Goal: Task Accomplishment & Management: Complete application form

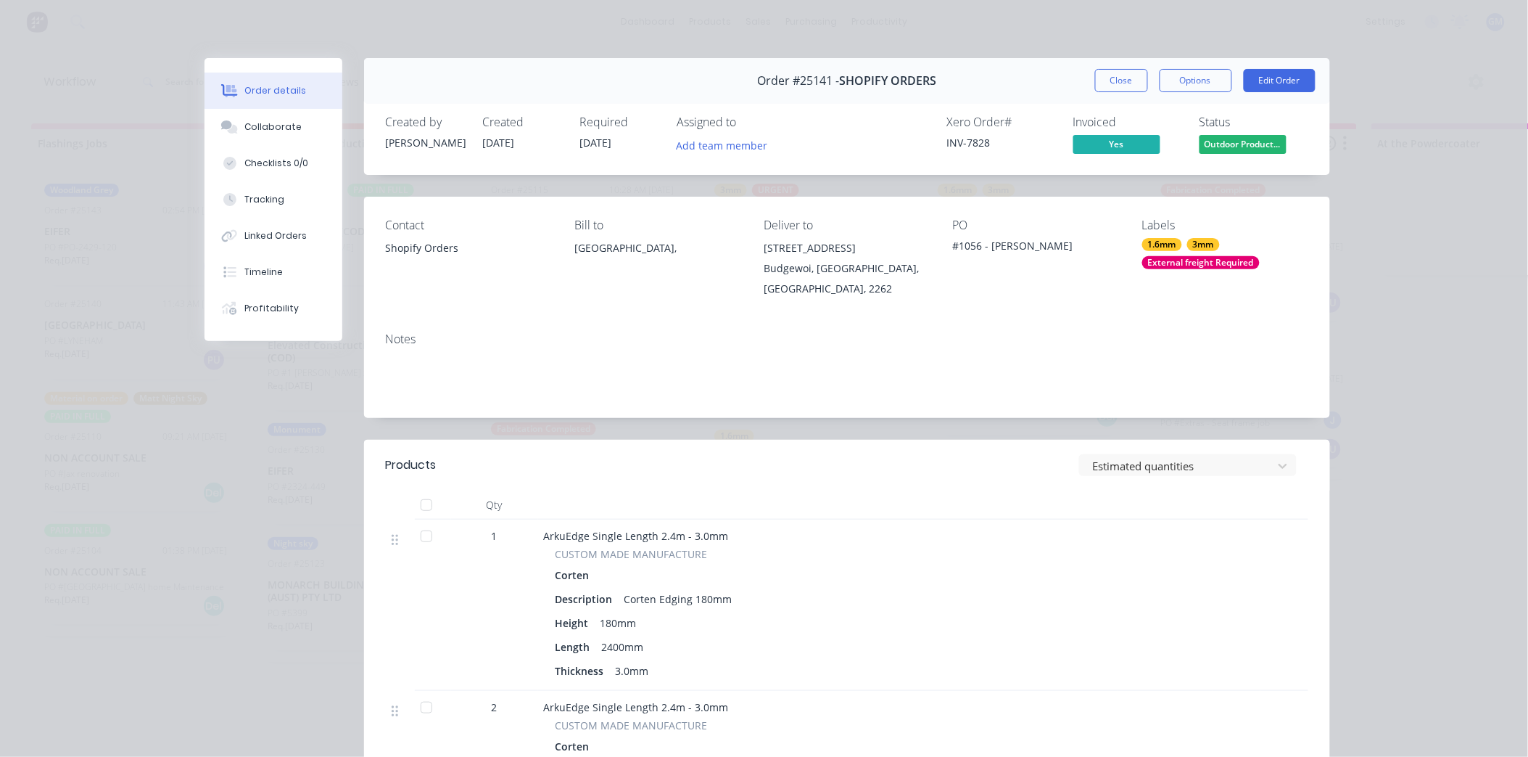
scroll to position [470, 0]
drag, startPoint x: 1101, startPoint y: 81, endPoint x: 1132, endPoint y: 147, distance: 73.4
click at [1103, 81] on button "Close" at bounding box center [1121, 80] width 53 height 23
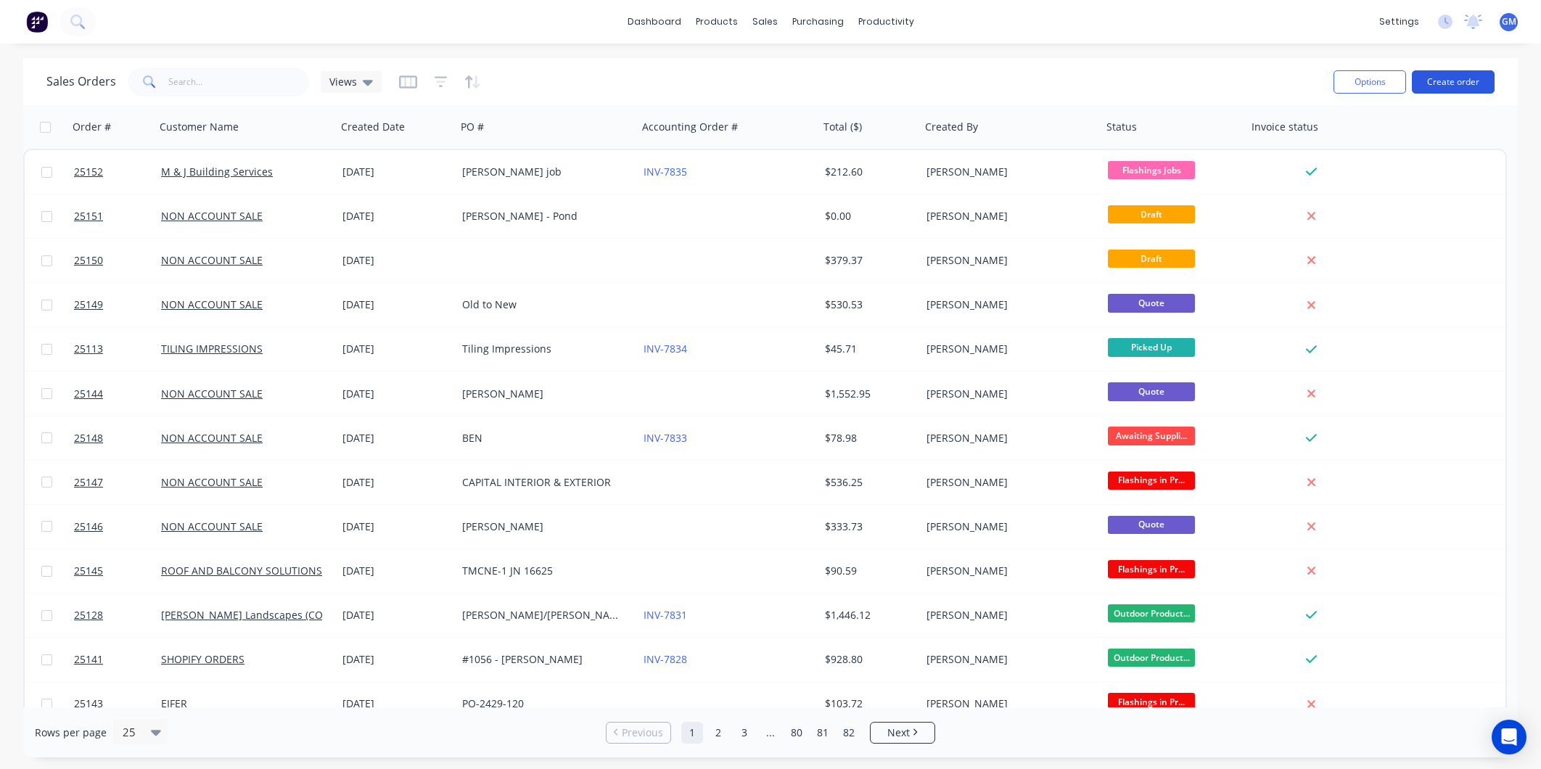
drag, startPoint x: 0, startPoint y: 0, endPoint x: 1437, endPoint y: 81, distance: 1439.2
click at [1437, 81] on button "Create order" at bounding box center [1453, 81] width 83 height 23
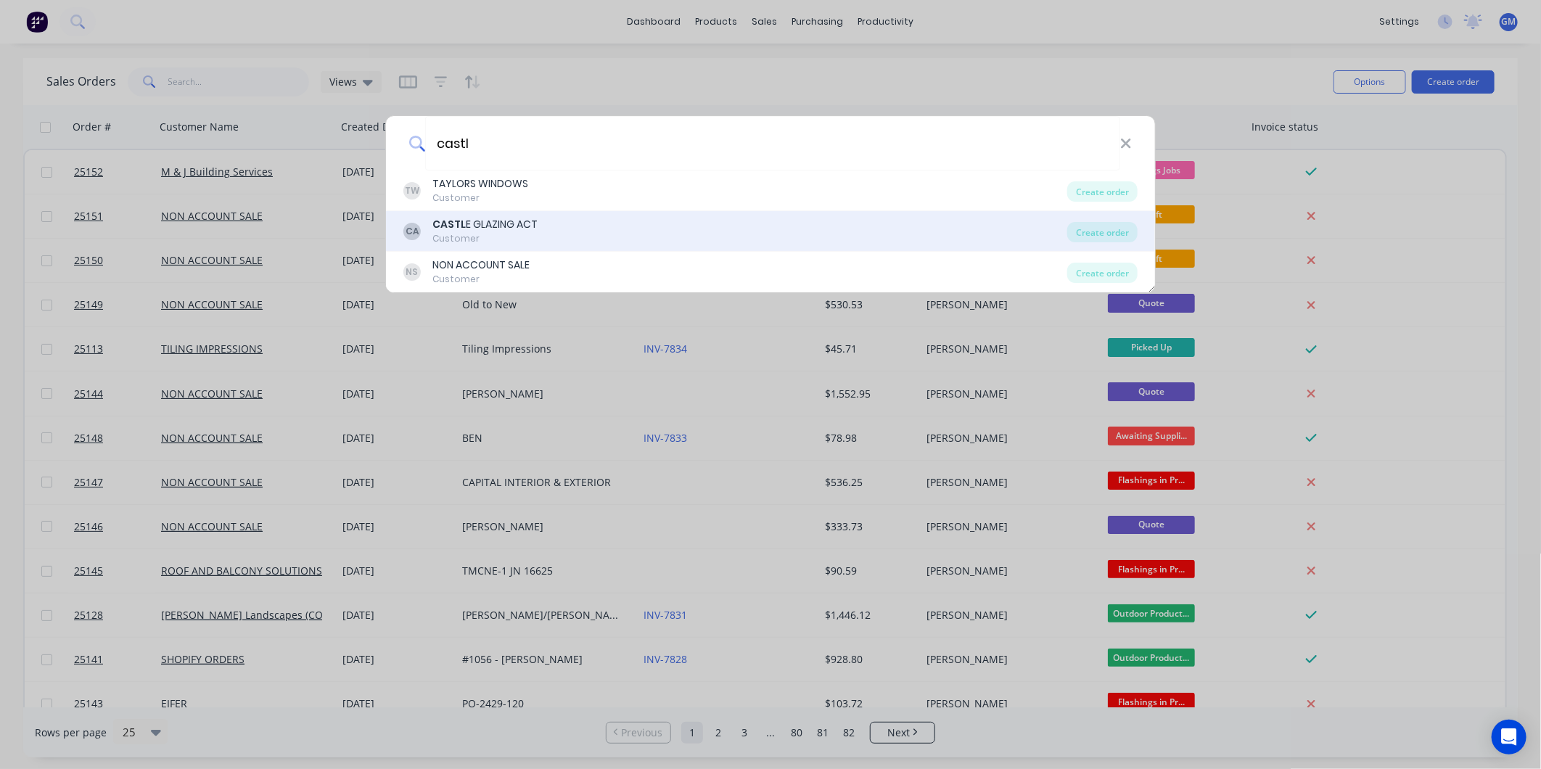
type input "castl"
click at [531, 222] on div "CASTL E GLAZING ACT" at bounding box center [484, 224] width 105 height 15
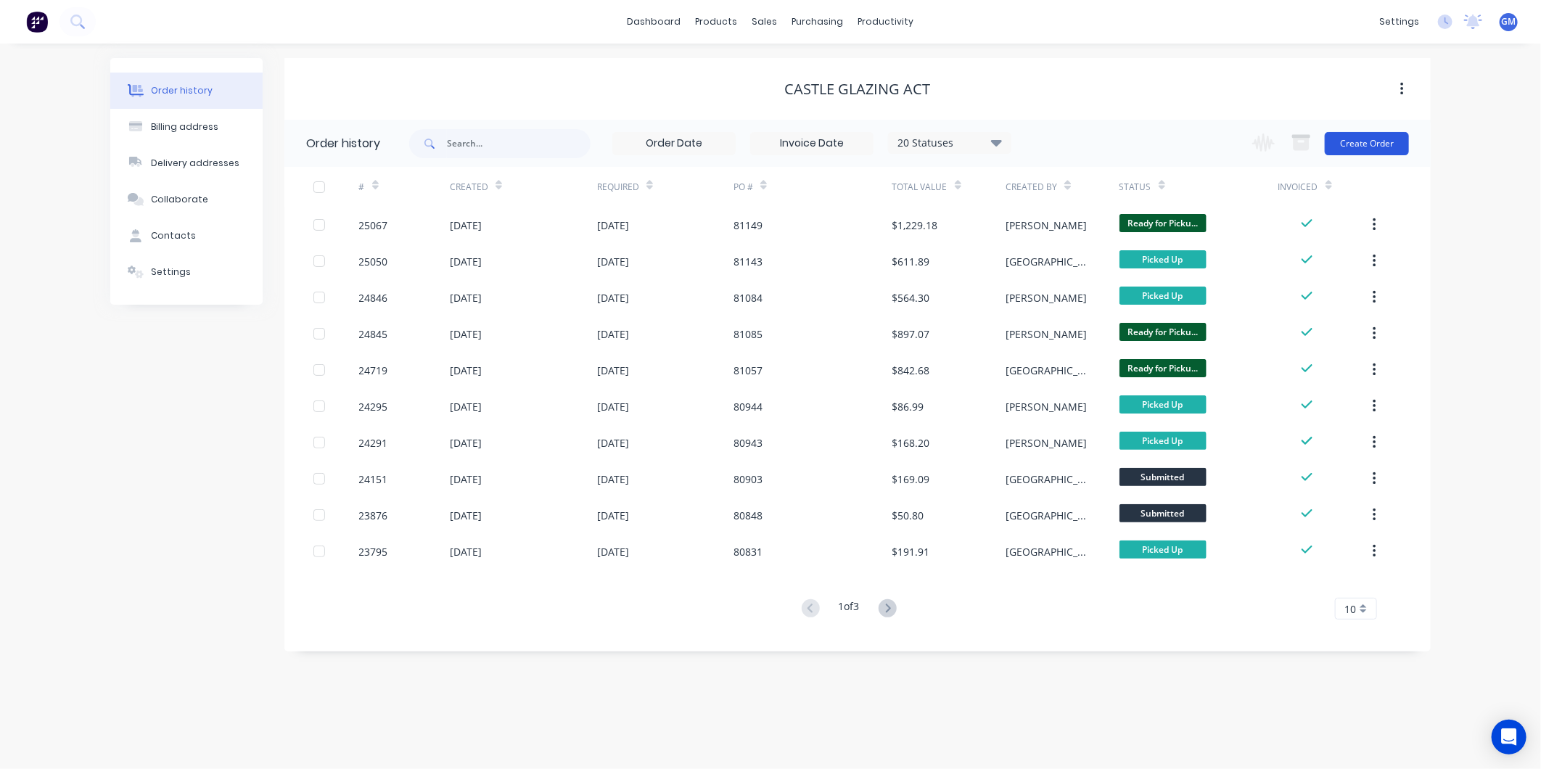
click at [1382, 147] on button "Create Order" at bounding box center [1366, 143] width 84 height 23
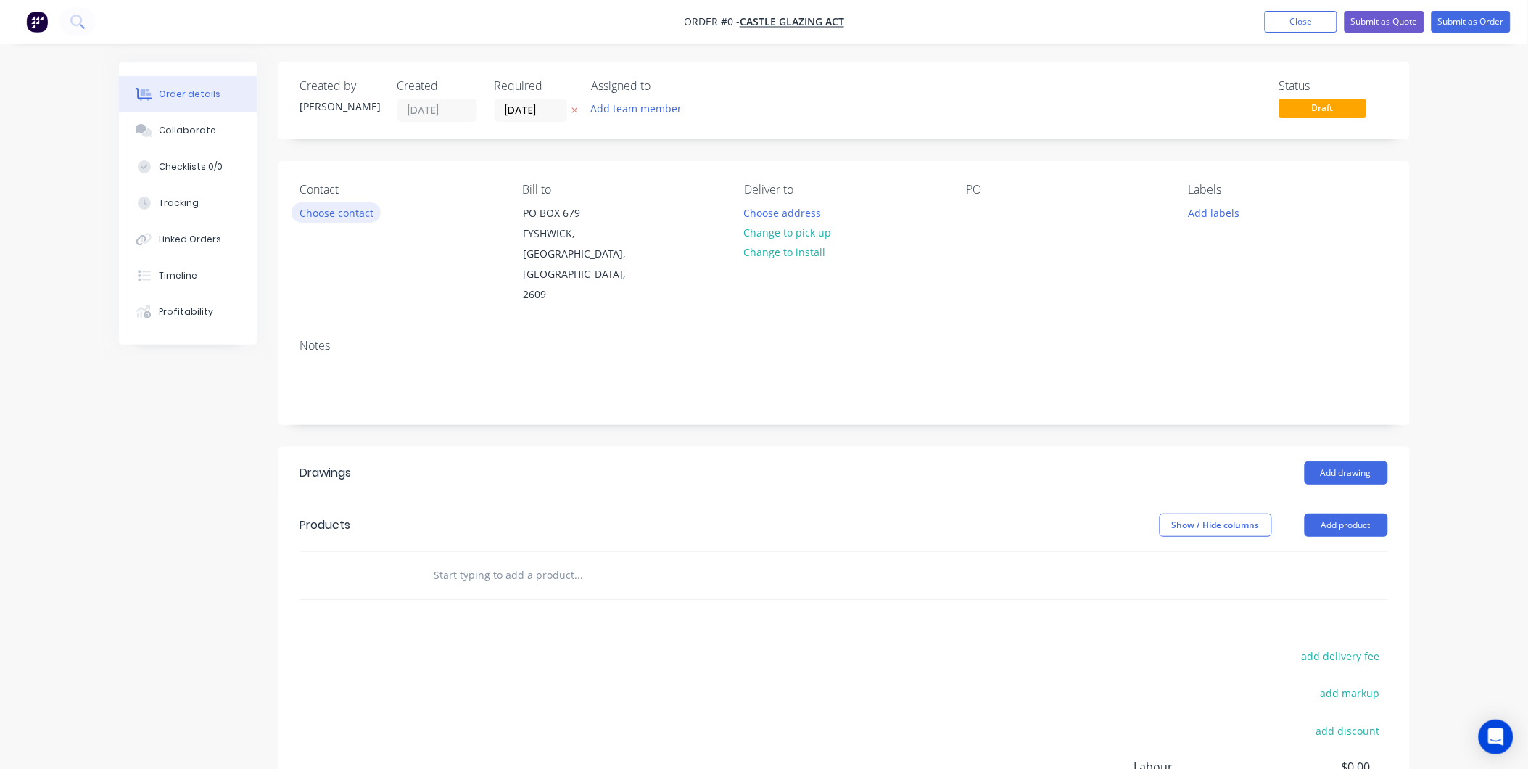
click at [356, 209] on button "Choose contact" at bounding box center [336, 212] width 89 height 20
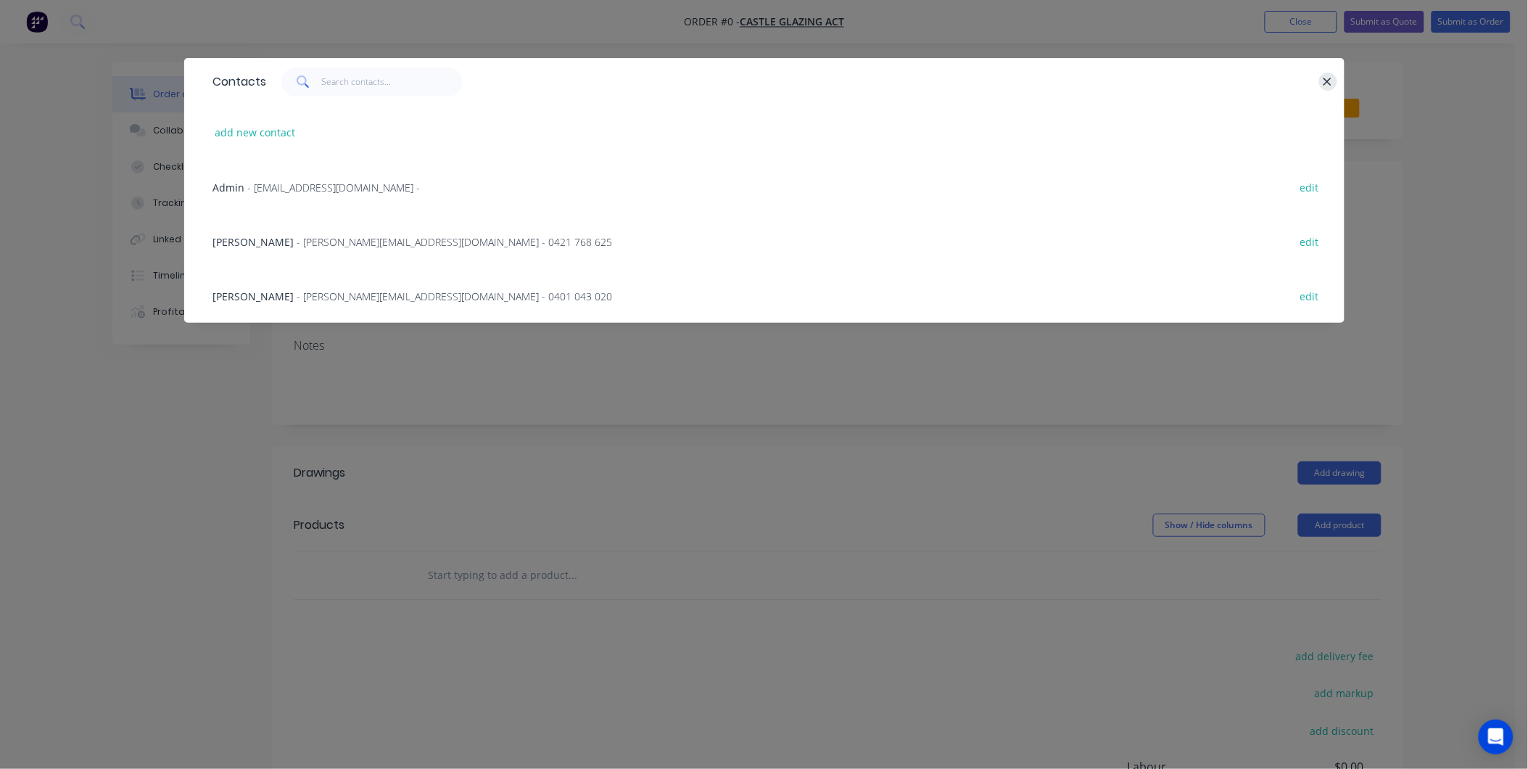
click at [1333, 78] on button "button" at bounding box center [1328, 82] width 18 height 18
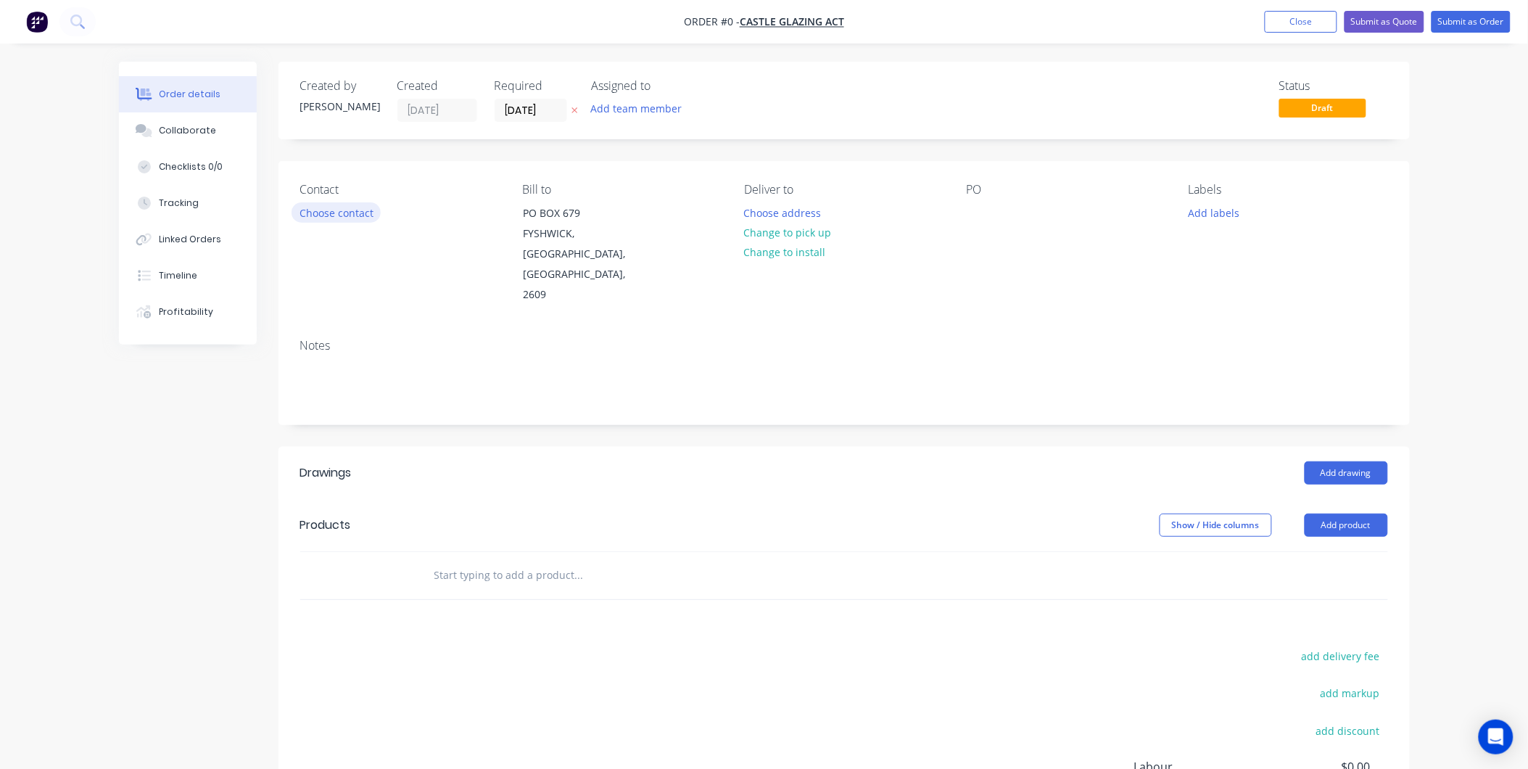
click at [349, 213] on button "Choose contact" at bounding box center [336, 212] width 89 height 20
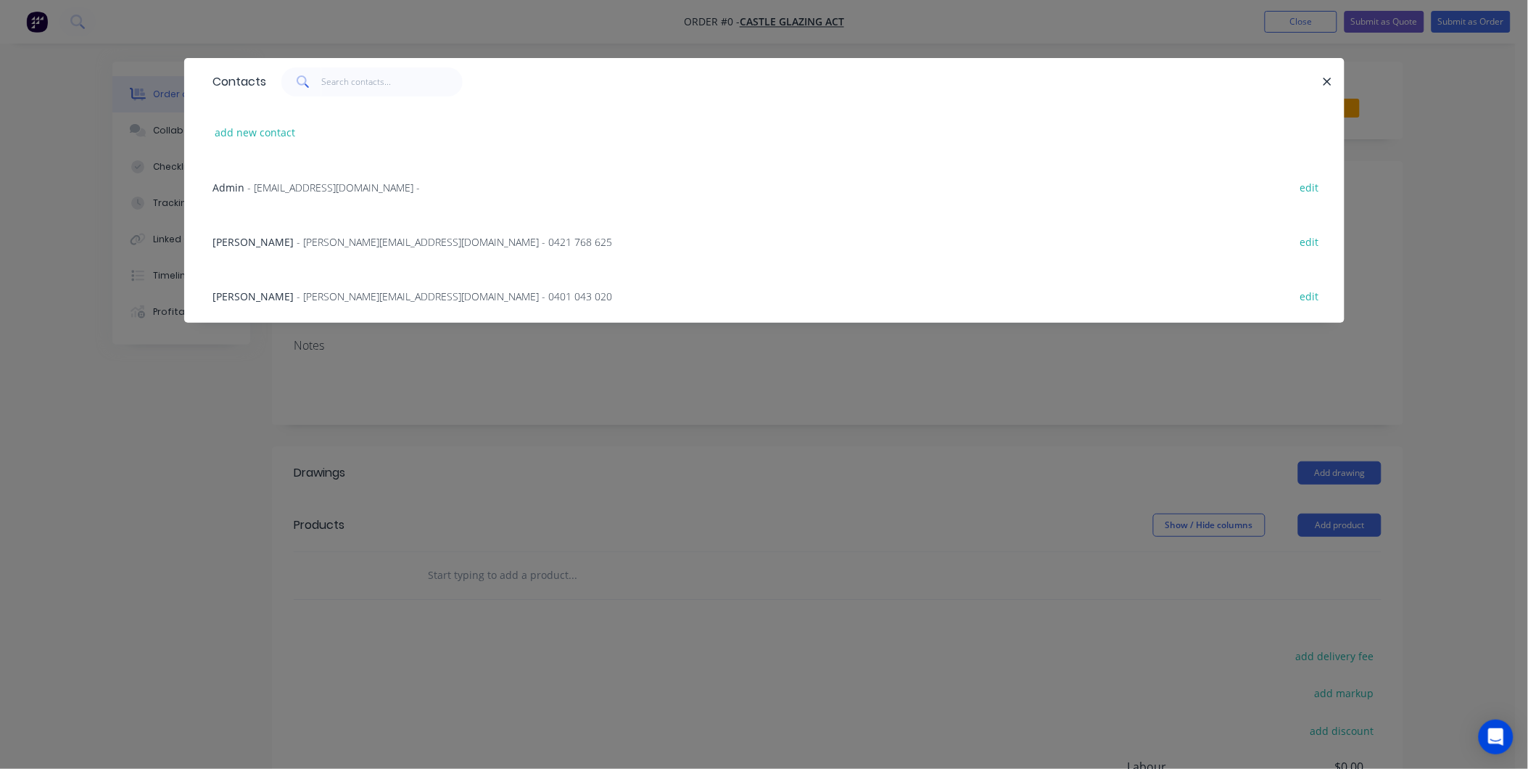
click at [277, 184] on span "- accounts@castleglazingact.com.au -" at bounding box center [334, 188] width 173 height 14
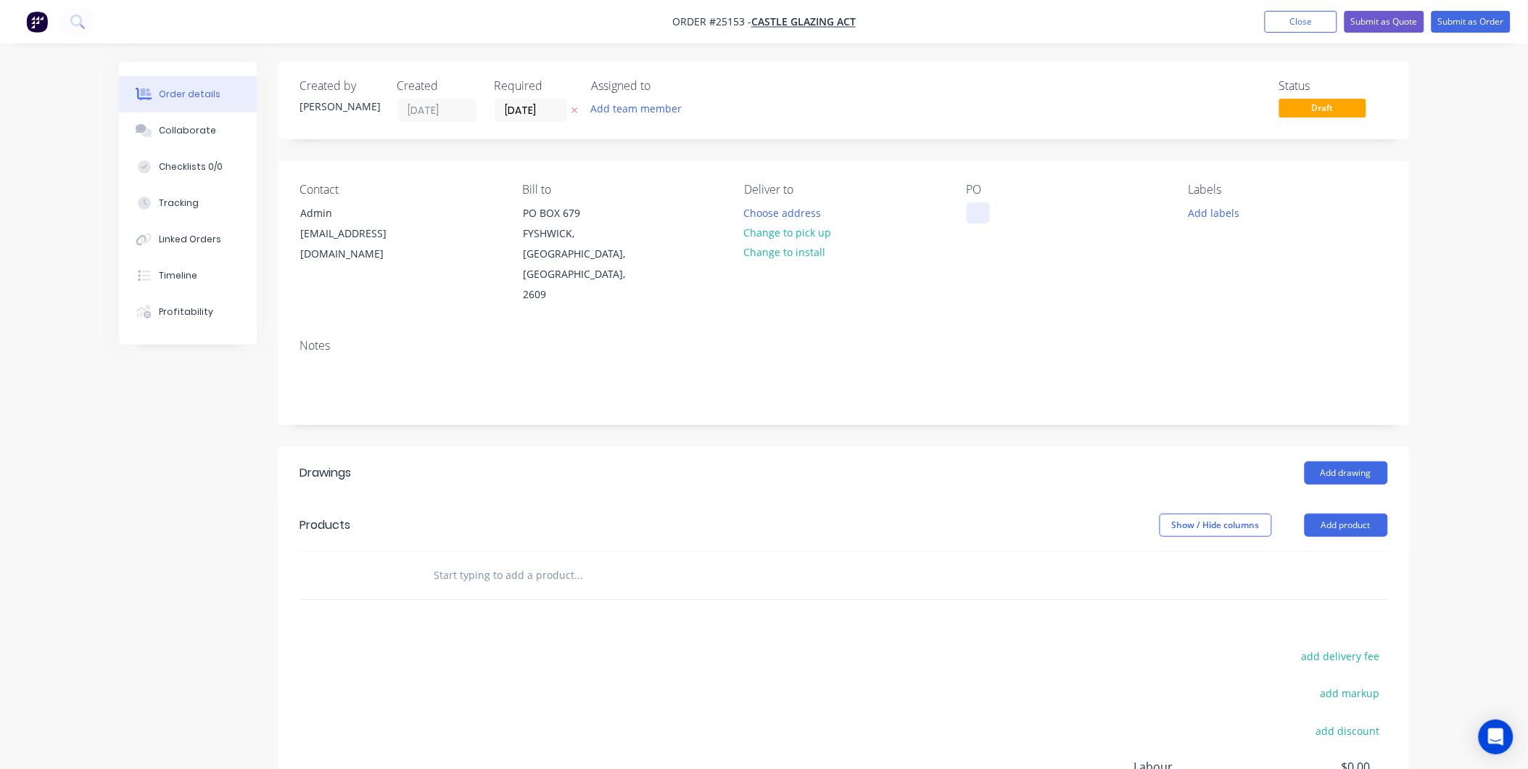
click at [976, 207] on div at bounding box center [978, 212] width 23 height 21
click at [1219, 211] on button "Add labels" at bounding box center [1214, 212] width 67 height 20
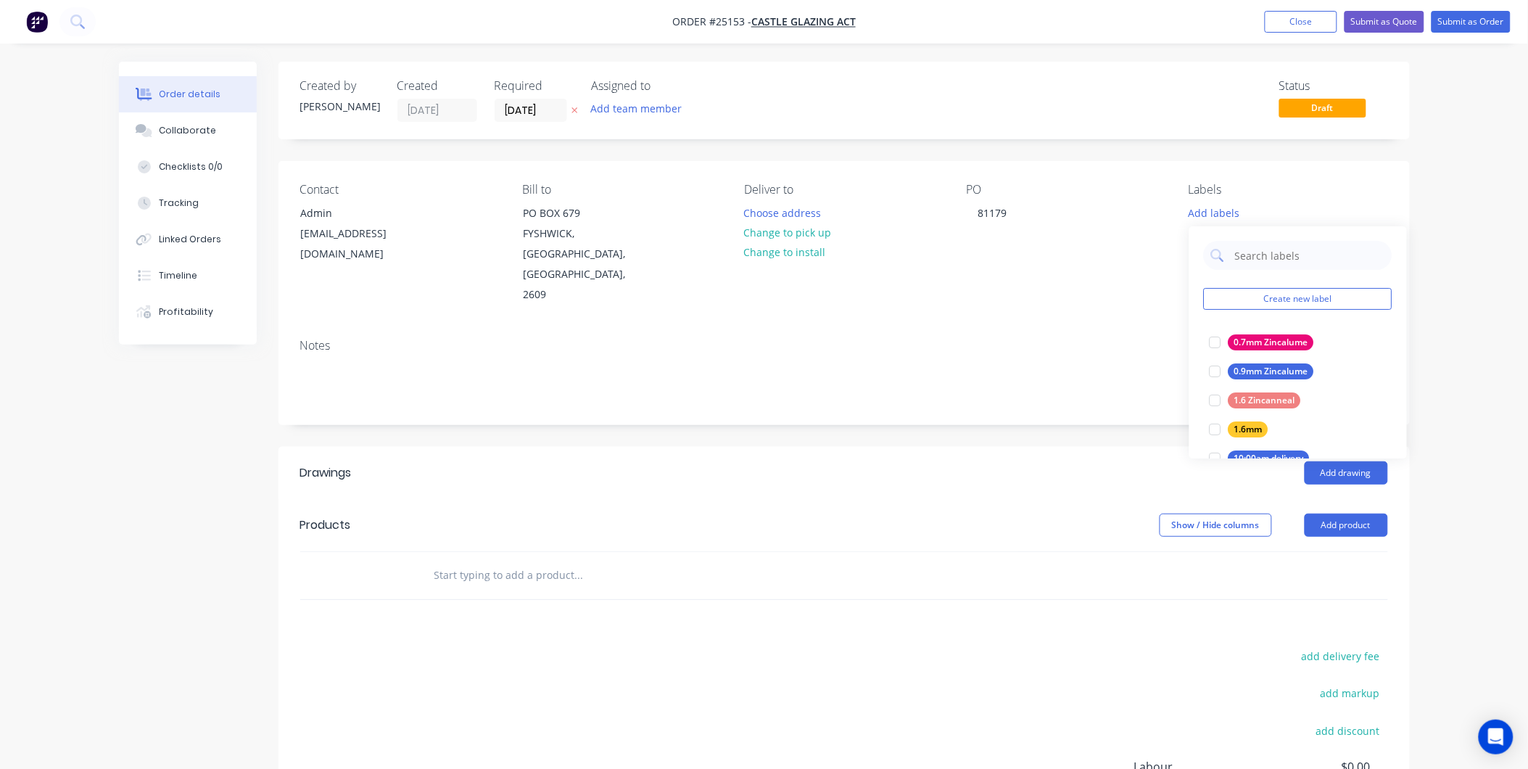
click at [1137, 283] on div "PO 81179" at bounding box center [1066, 244] width 199 height 123
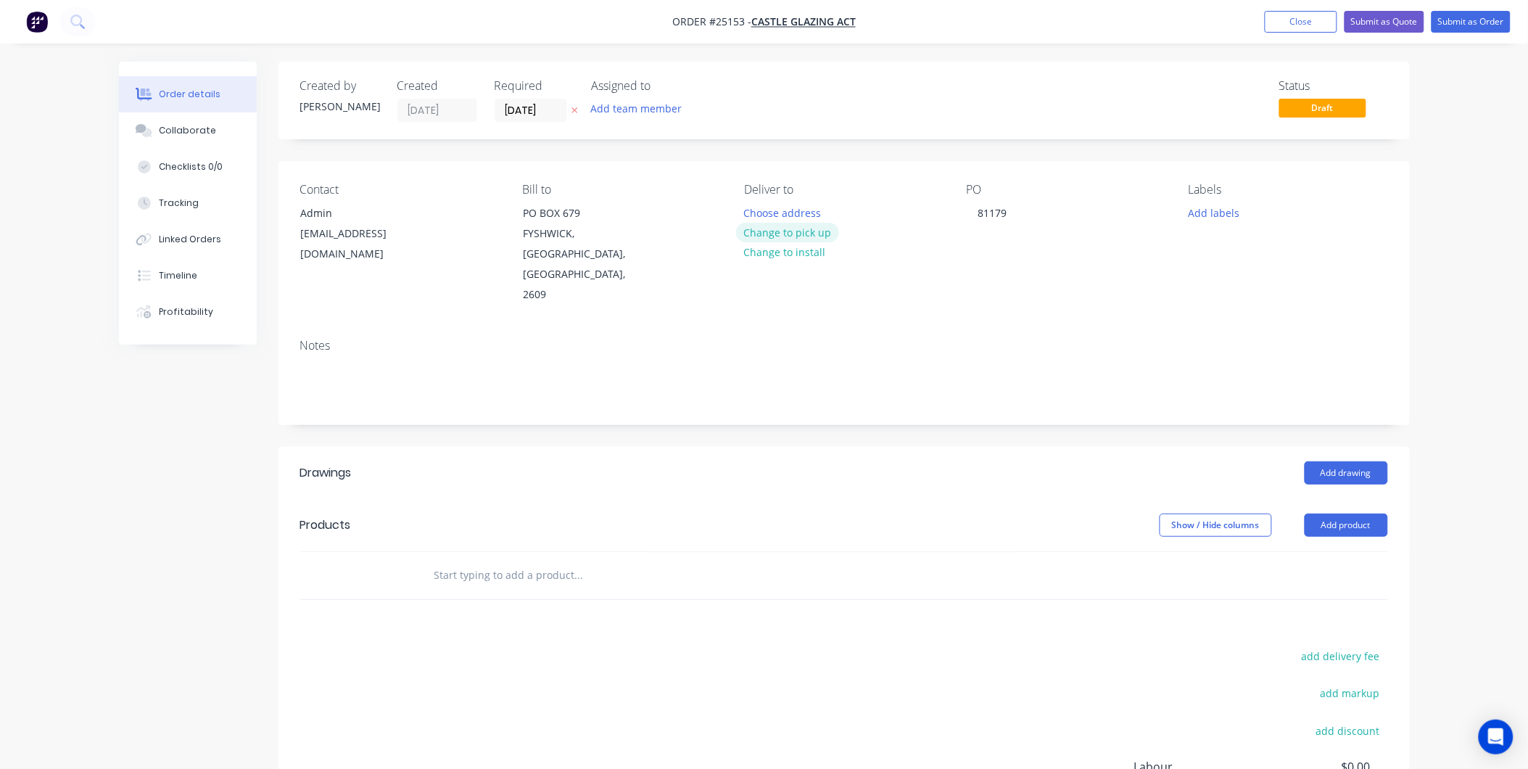
click at [791, 231] on button "Change to pick up" at bounding box center [787, 233] width 103 height 20
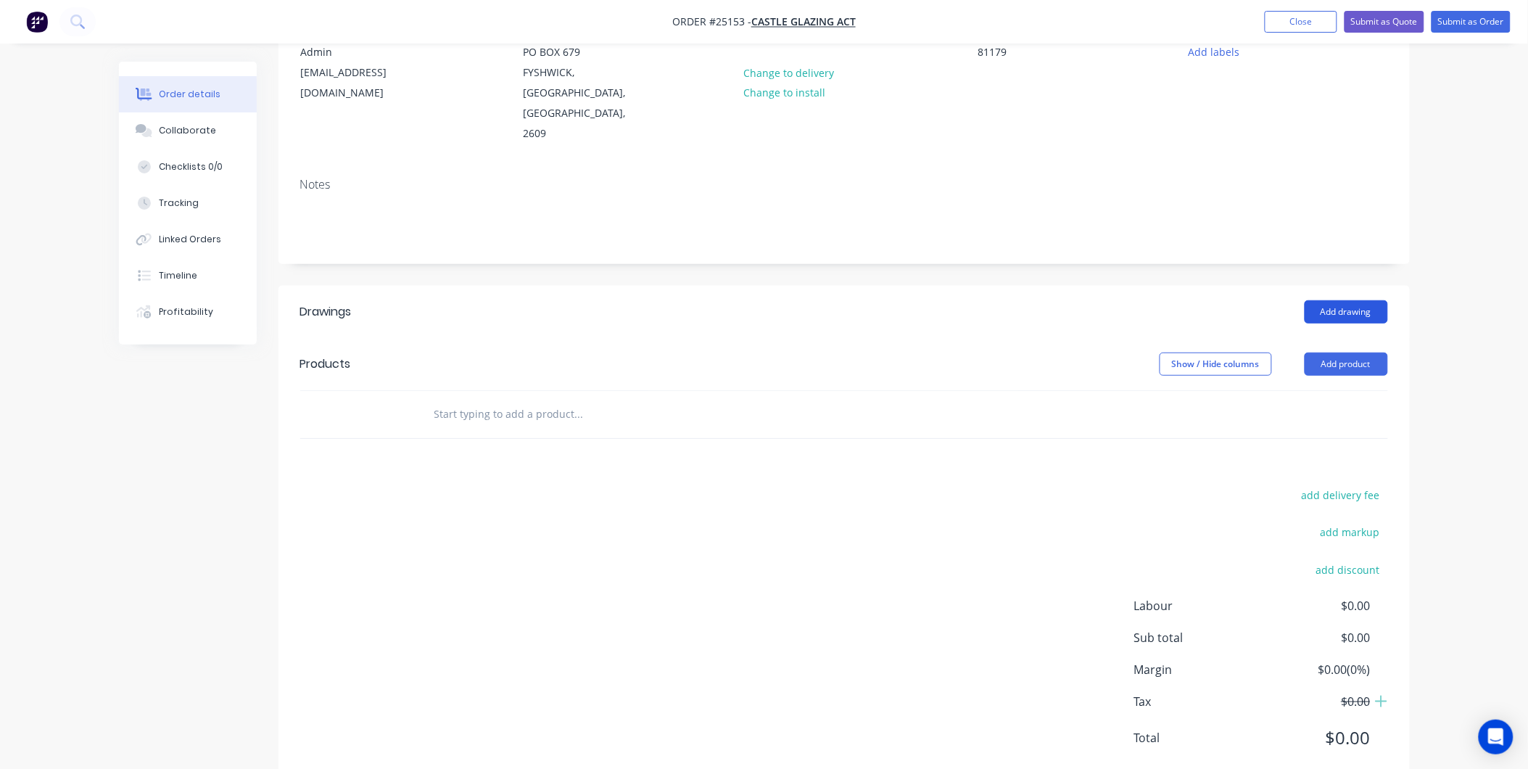
click at [1355, 300] on button "Add drawing" at bounding box center [1346, 311] width 83 height 23
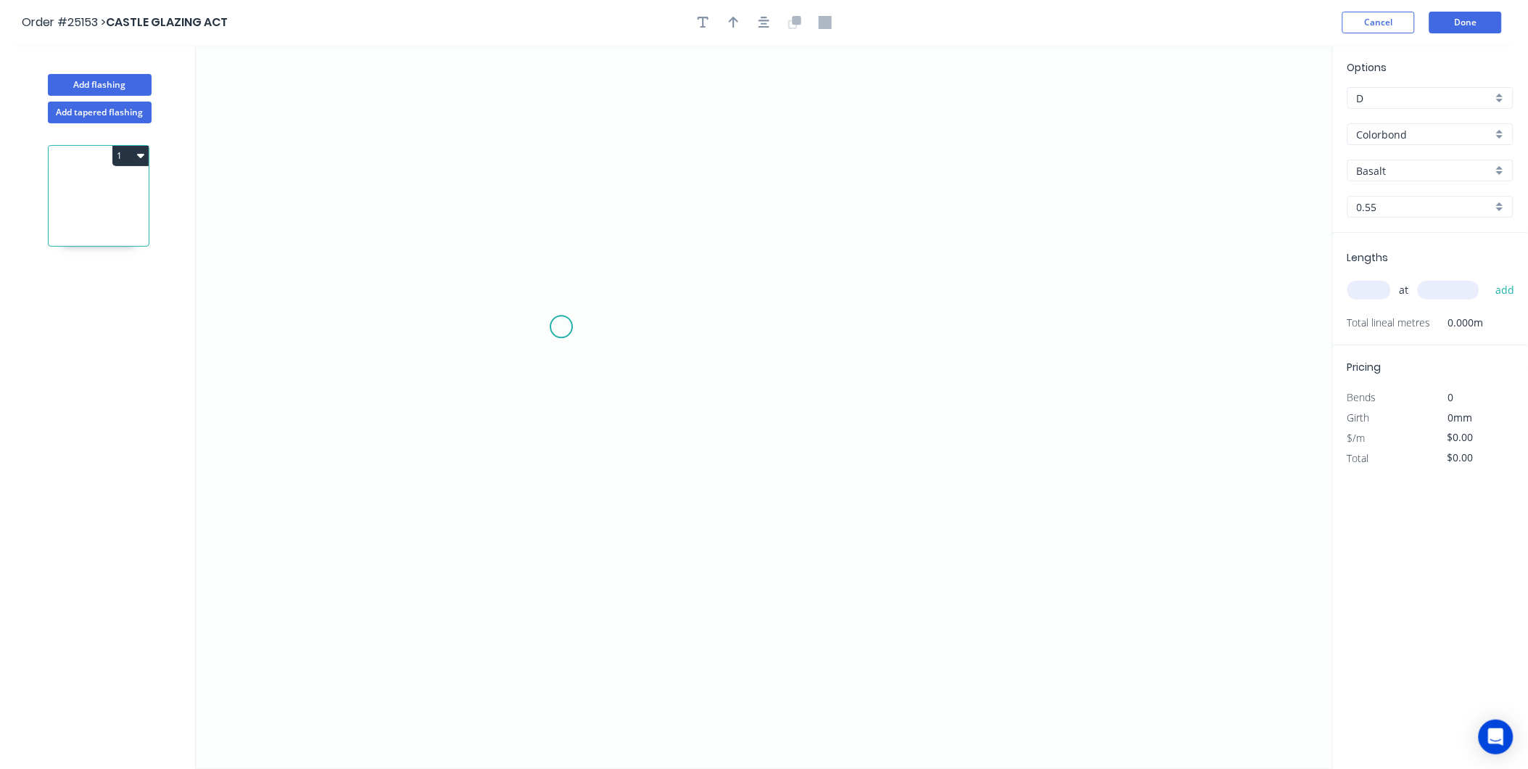
click at [566, 327] on icon "0" at bounding box center [764, 407] width 1137 height 724
click at [875, 332] on icon "0" at bounding box center [764, 407] width 1137 height 724
click at [721, 342] on tspan "?" at bounding box center [717, 341] width 7 height 24
click at [1373, 288] on input "text" at bounding box center [1370, 290] width 44 height 19
type input "$13.60"
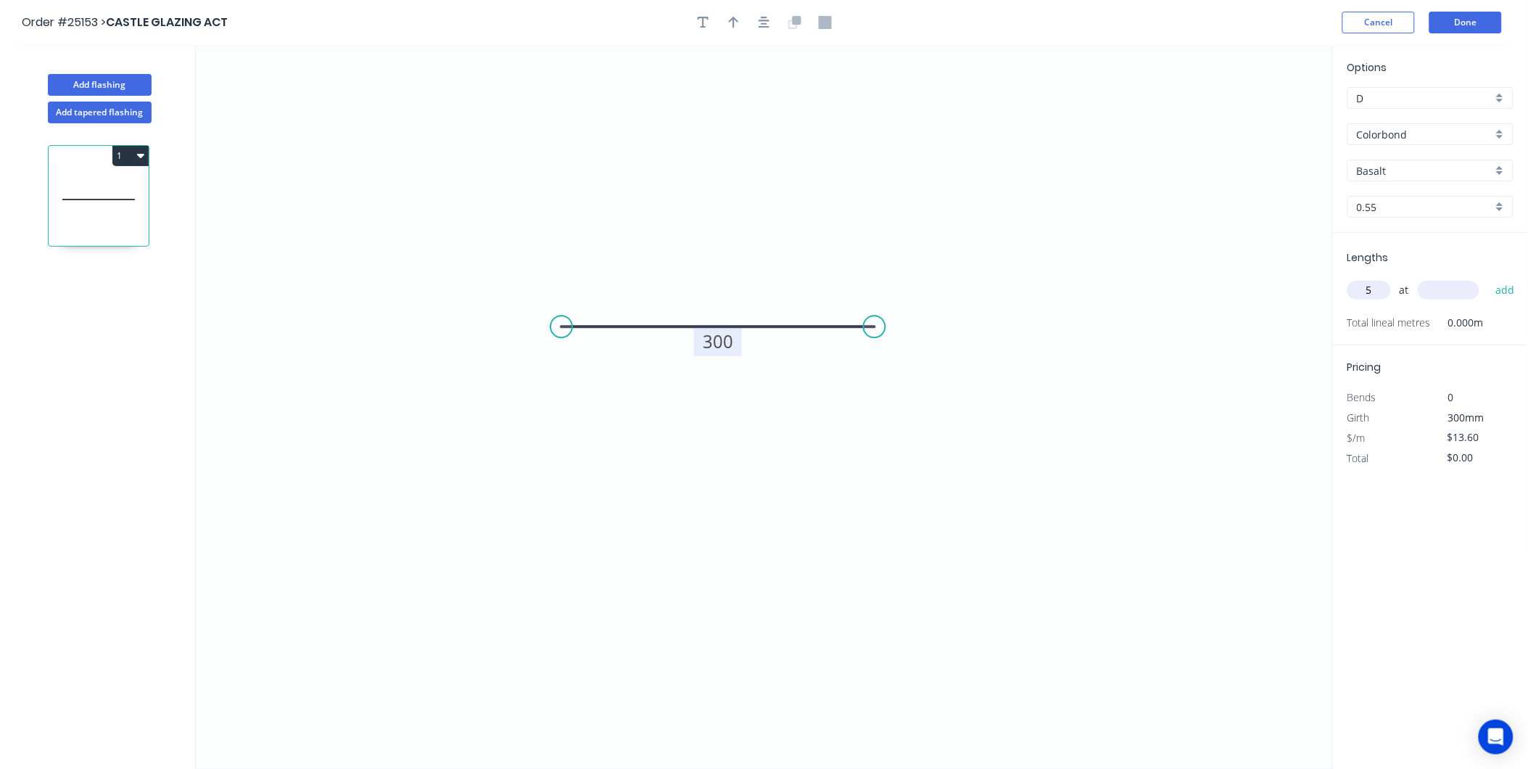
type input "5"
click at [1433, 291] on input "text" at bounding box center [1449, 290] width 62 height 19
type input "2400"
click at [1422, 93] on input "D" at bounding box center [1425, 98] width 136 height 15
click at [1425, 96] on input "text" at bounding box center [1425, 98] width 136 height 15
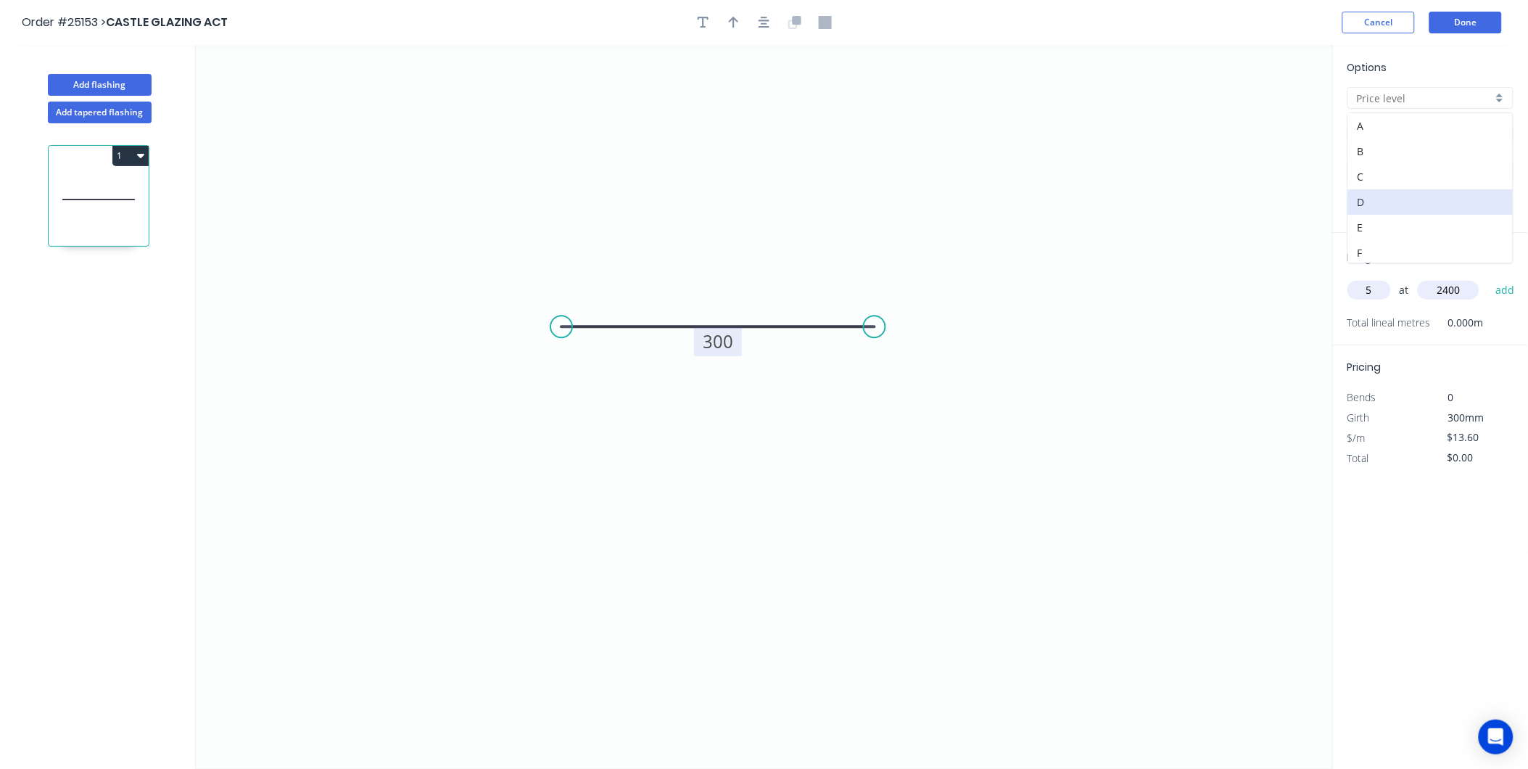
type input "D"
click at [1510, 133] on div "Colorbond" at bounding box center [1431, 134] width 166 height 22
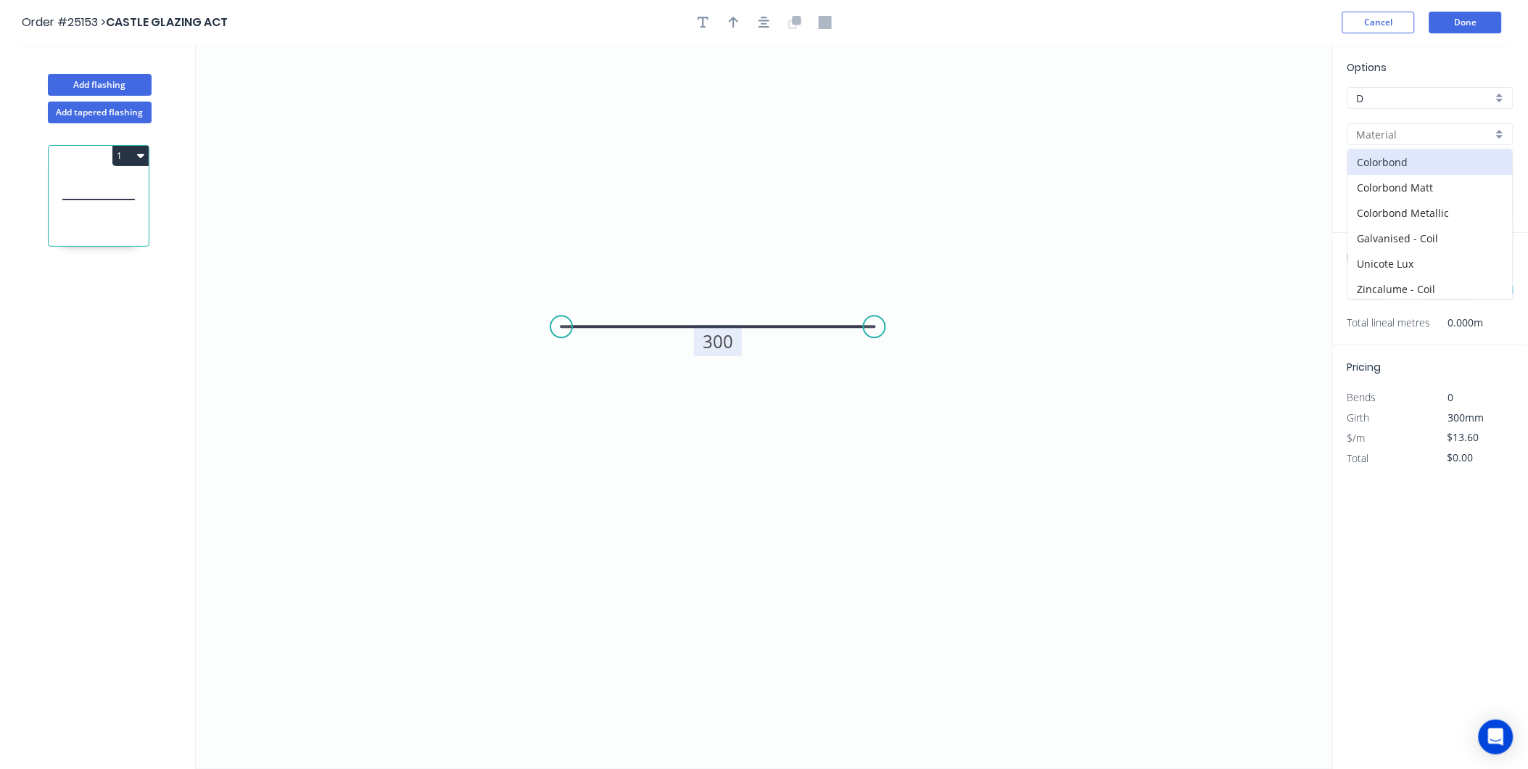
click at [1446, 128] on input "text" at bounding box center [1425, 134] width 136 height 15
click at [1429, 91] on input "D" at bounding box center [1425, 98] width 136 height 15
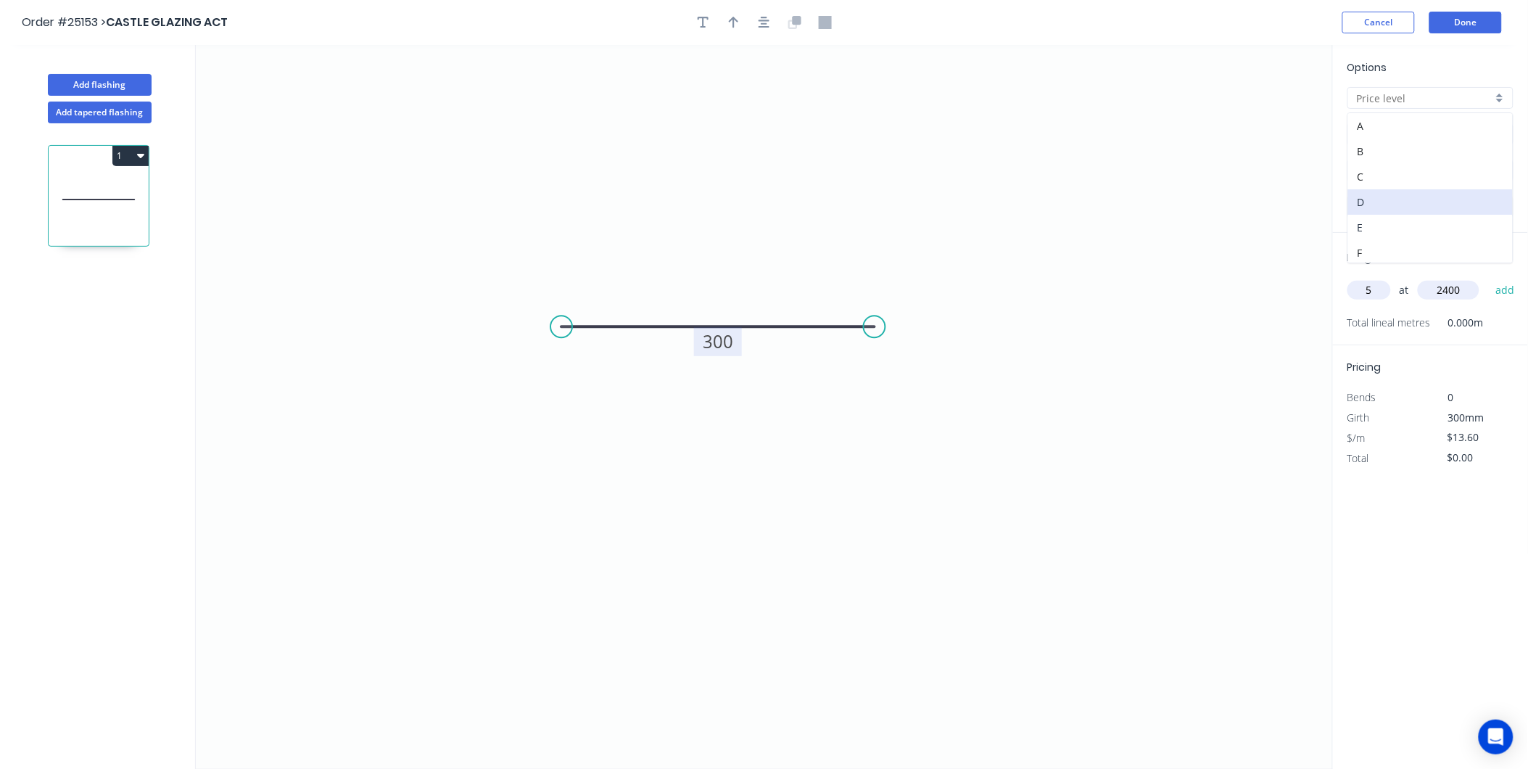
click at [1381, 220] on div "E" at bounding box center [1430, 227] width 165 height 25
type input "E"
type input "Colorbond"
type input "$1.00"
click at [1462, 136] on input "Colorbond" at bounding box center [1425, 134] width 136 height 15
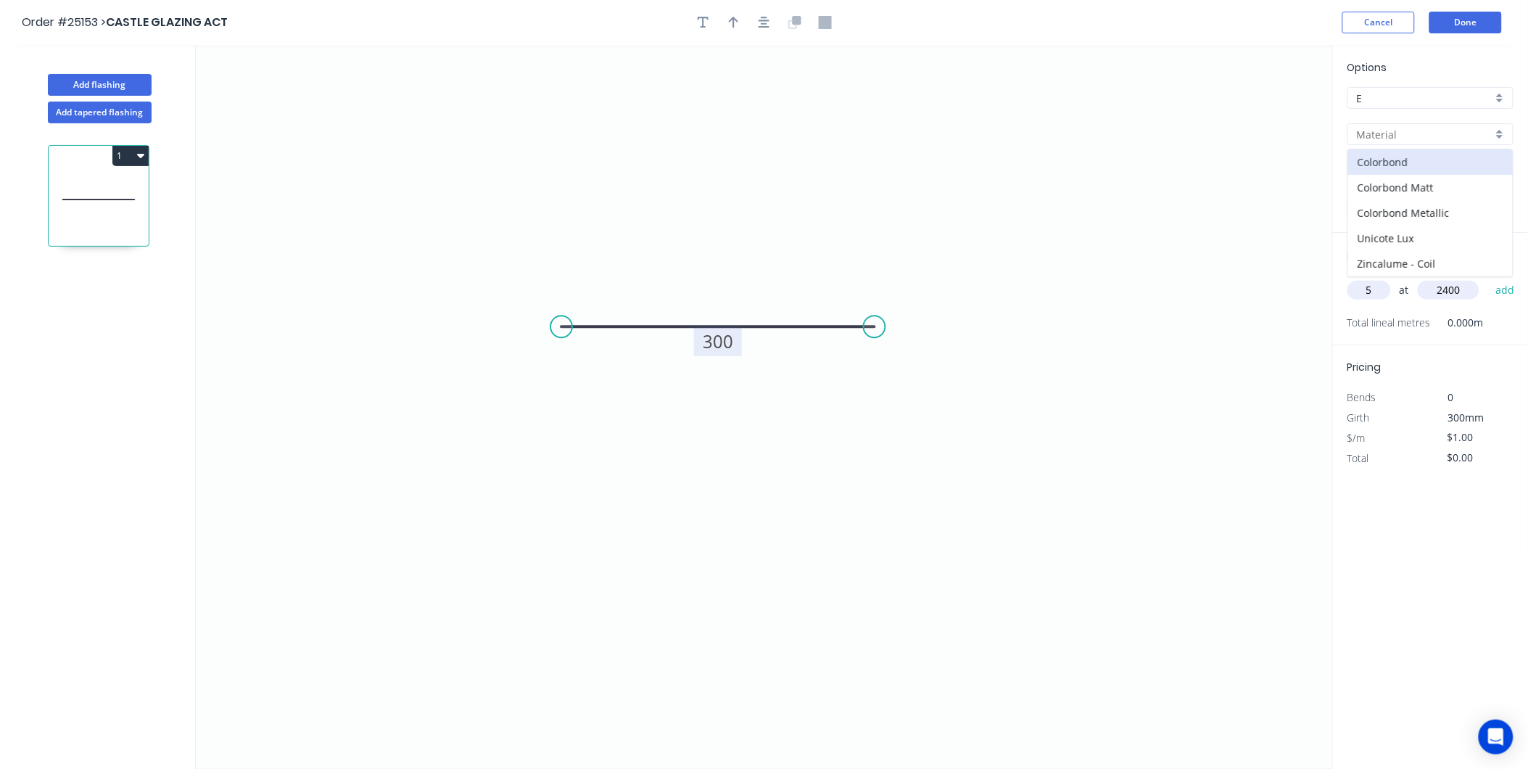
click at [1431, 94] on input "E" at bounding box center [1425, 98] width 136 height 15
click at [1364, 142] on div "B" at bounding box center [1430, 151] width 165 height 25
type input "B"
type input "Colorbond"
type input "$21.02"
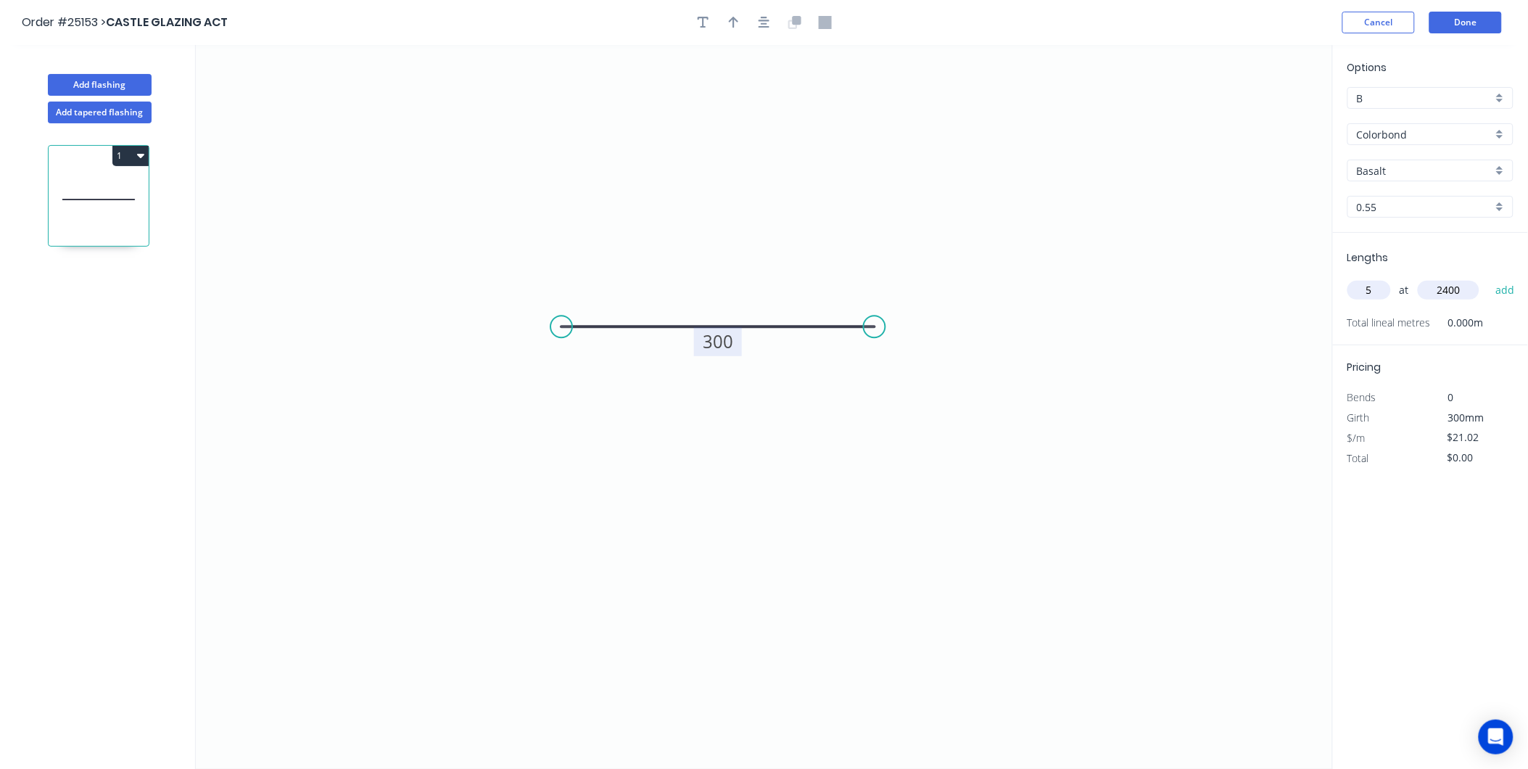
click at [1433, 138] on input "Colorbond" at bounding box center [1425, 134] width 136 height 15
click at [1415, 91] on input "B" at bounding box center [1425, 98] width 136 height 15
click at [1395, 121] on div "A" at bounding box center [1430, 125] width 165 height 25
type input "A"
type input "Colorbond"
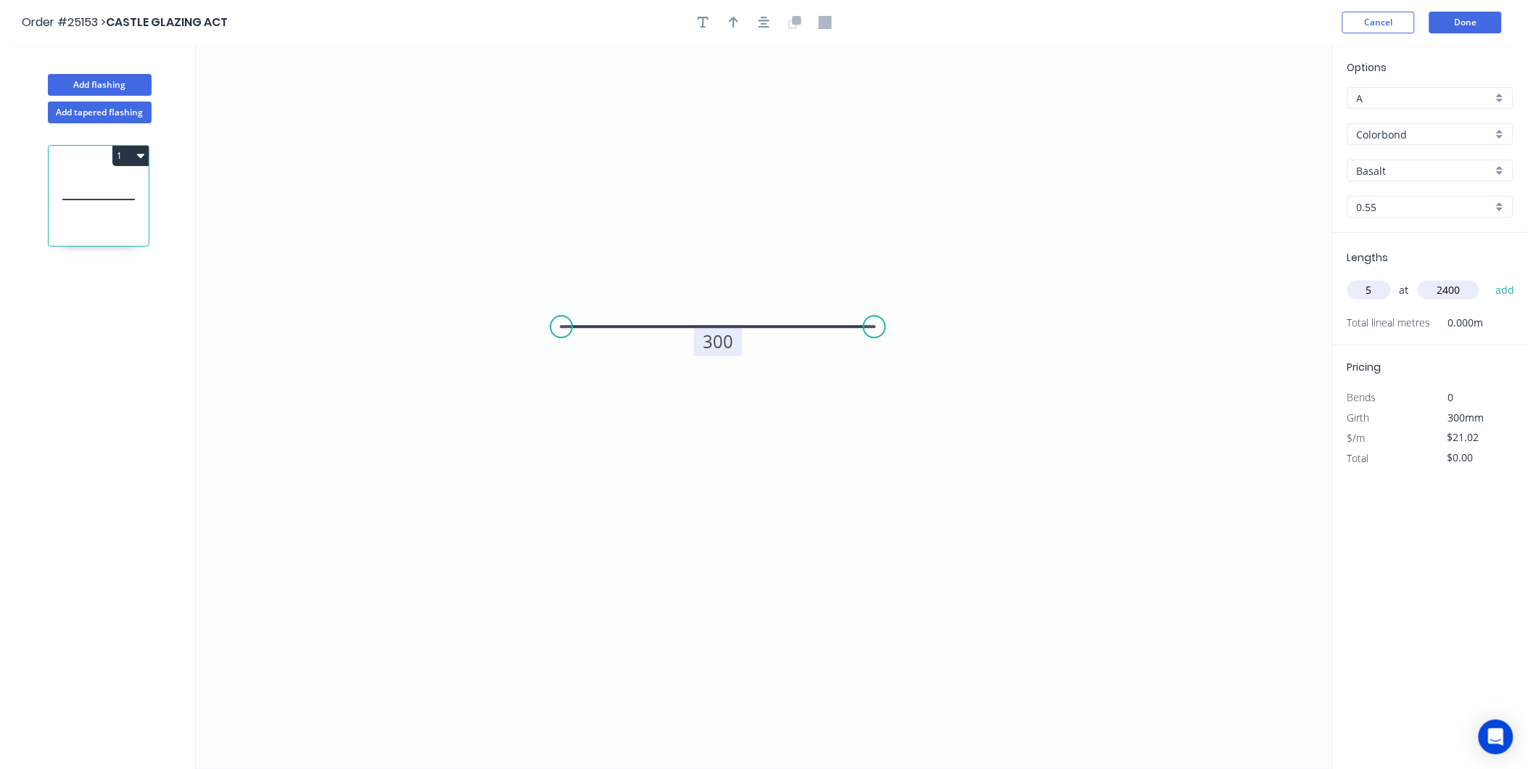
type input "$24.72"
click at [1418, 143] on div "Colorbond" at bounding box center [1431, 134] width 166 height 22
click at [1430, 184] on div "Aluminium - Mill Finish 3.0m Max" at bounding box center [1430, 187] width 165 height 25
type input "Aluminium - Mill Finish 3.0m Max"
type input "Mill Finish"
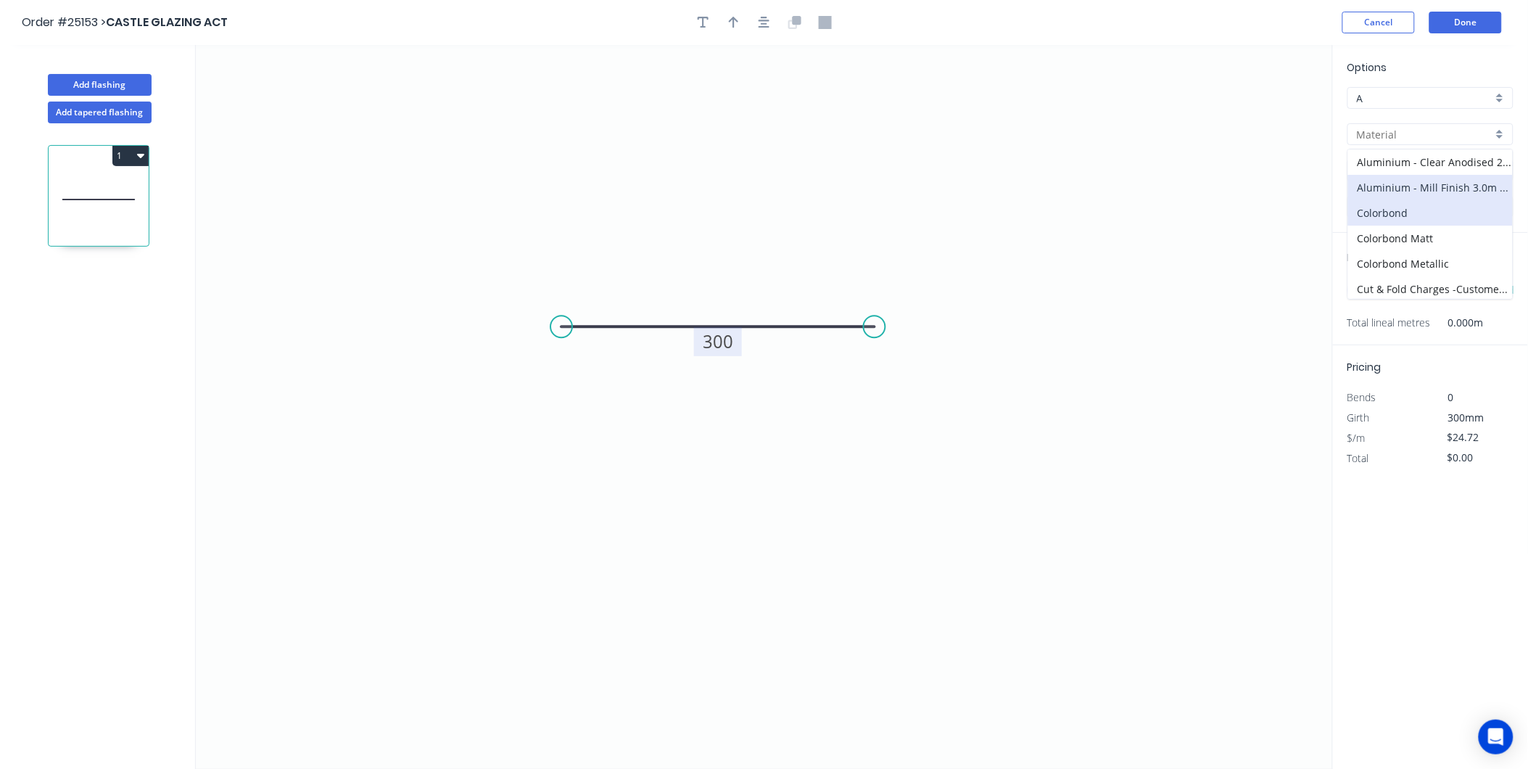
type input "1.2"
type input "$19.57"
click at [1409, 202] on input "1.2" at bounding box center [1425, 206] width 136 height 15
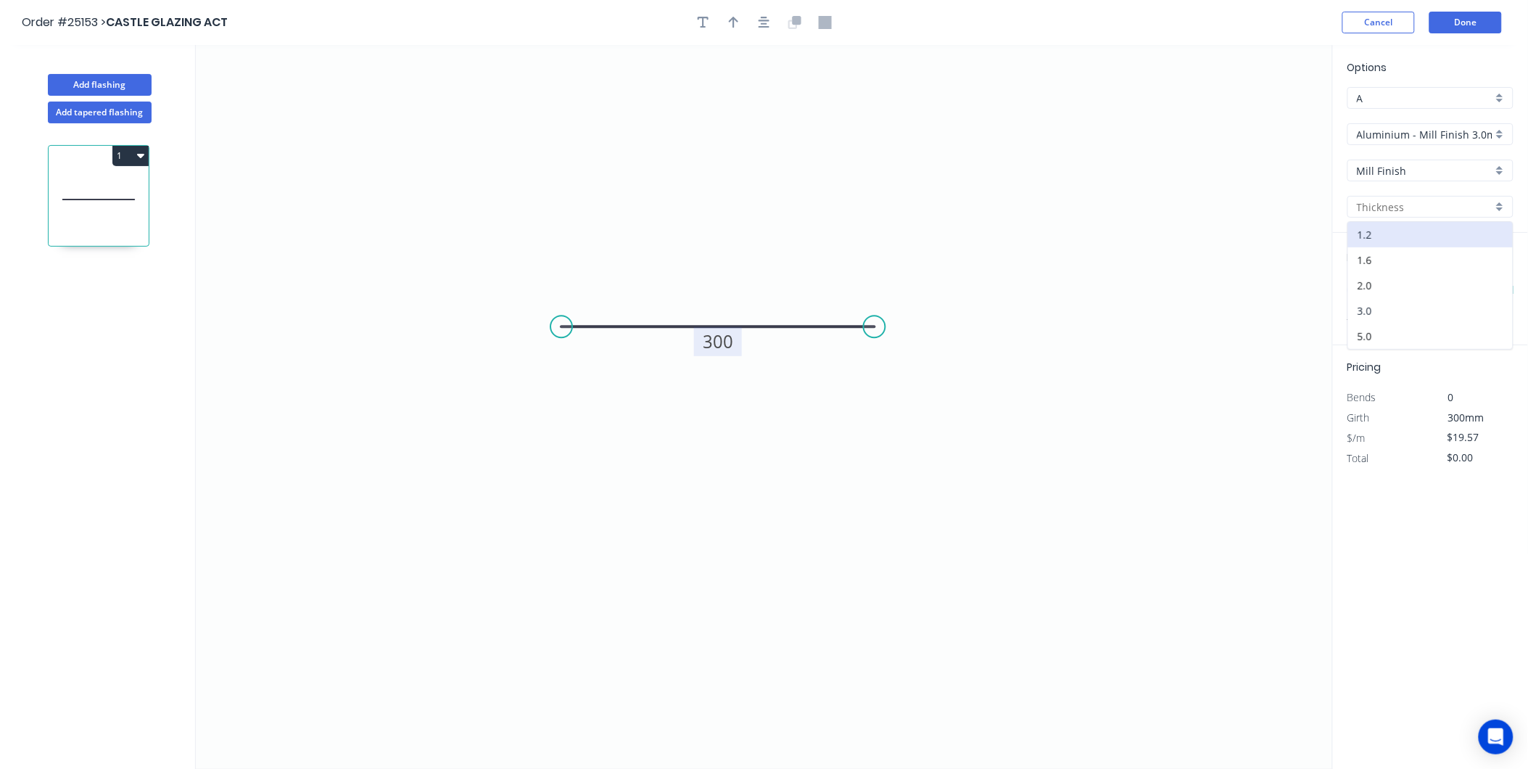
click at [1381, 316] on div "3.0" at bounding box center [1430, 310] width 165 height 25
type input "3.0"
type input "$47.96"
click at [1458, 292] on input "2400" at bounding box center [1449, 290] width 62 height 19
click at [1471, 294] on input "2400" at bounding box center [1449, 290] width 62 height 19
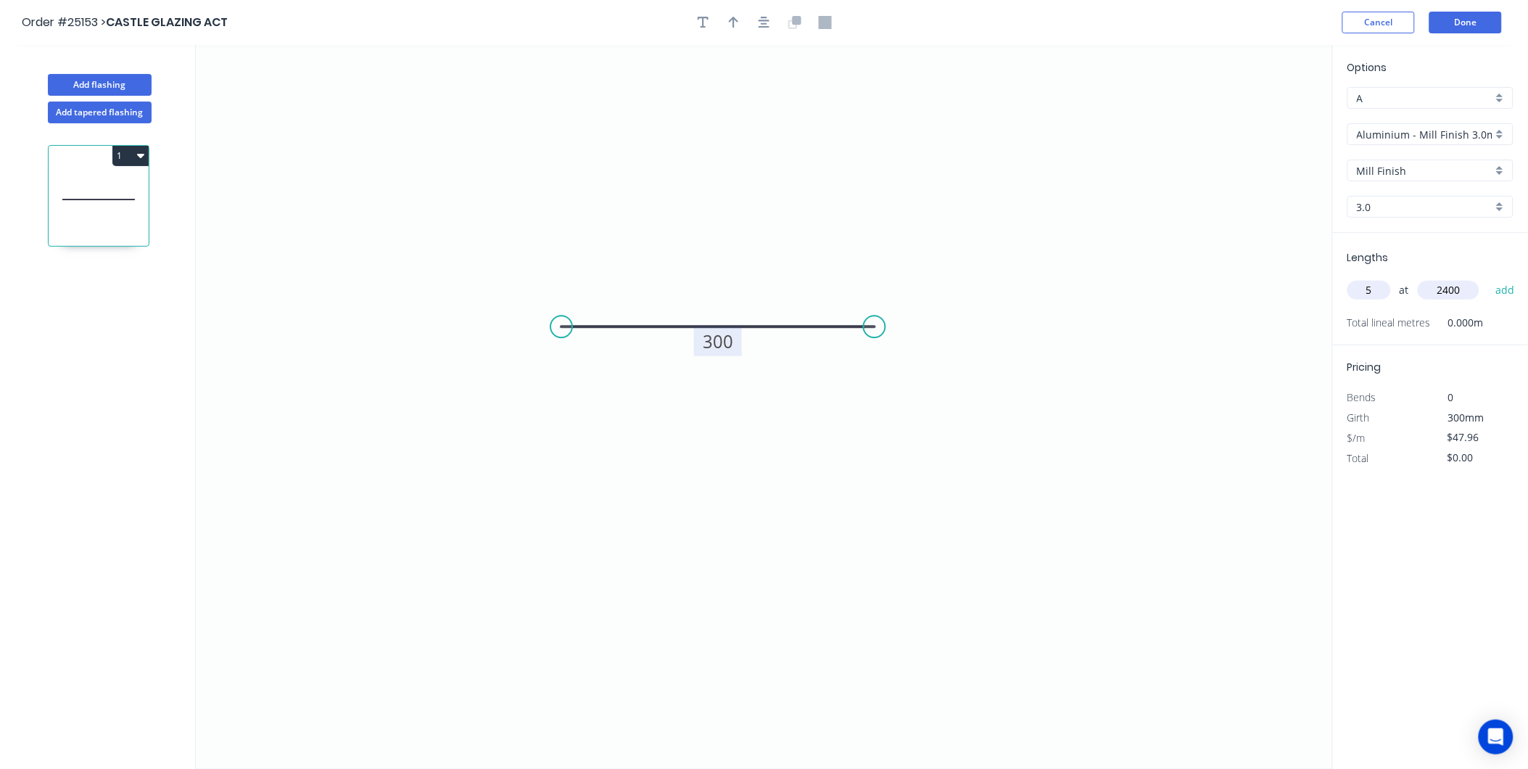
click at [1488, 278] on button "add" at bounding box center [1505, 290] width 34 height 25
type input "$575.52"
click at [1468, 20] on button "Done" at bounding box center [1466, 23] width 73 height 22
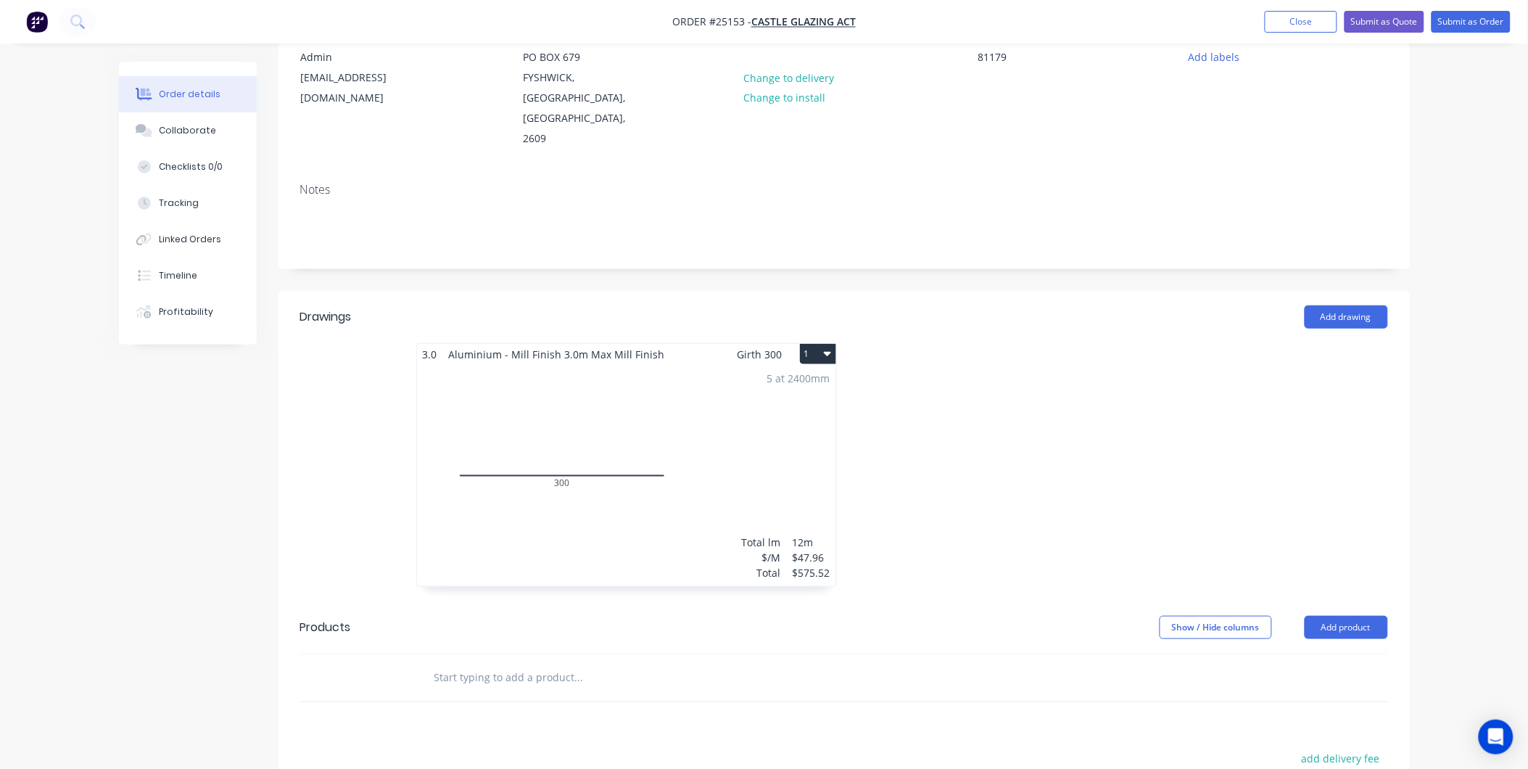
scroll to position [117, 0]
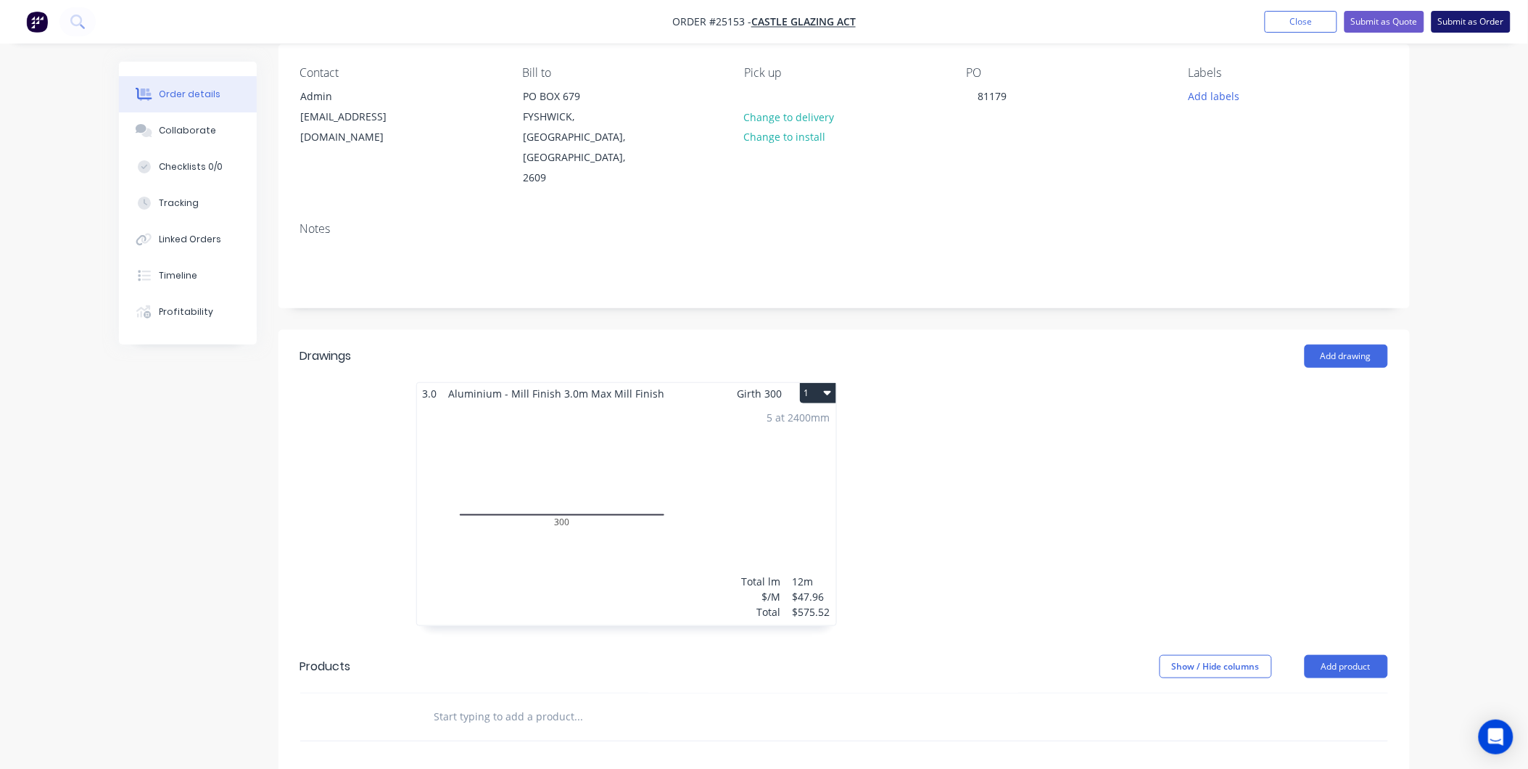
click at [1461, 20] on button "Submit as Order" at bounding box center [1471, 22] width 79 height 22
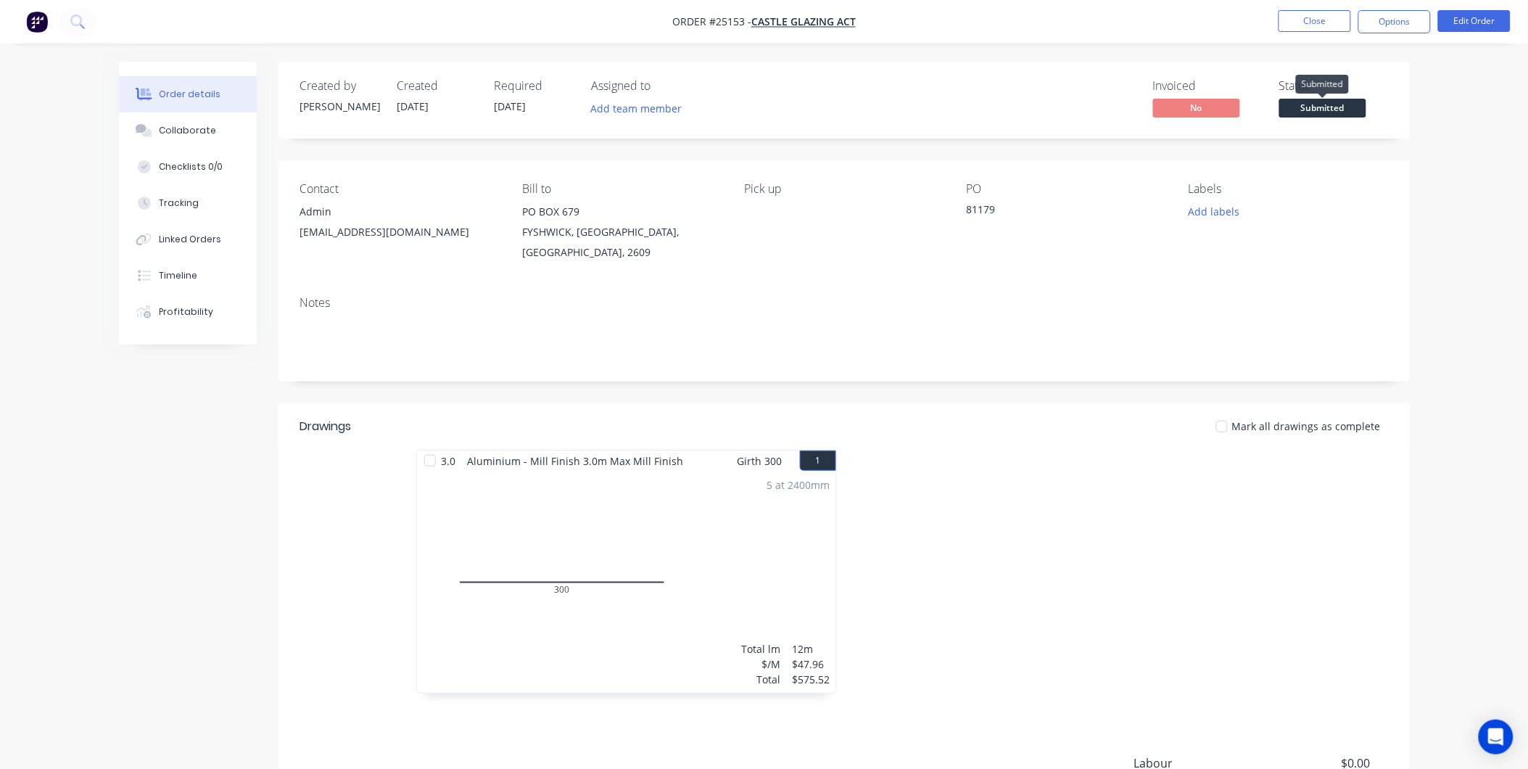
click at [1322, 109] on span "Submitted" at bounding box center [1323, 108] width 87 height 18
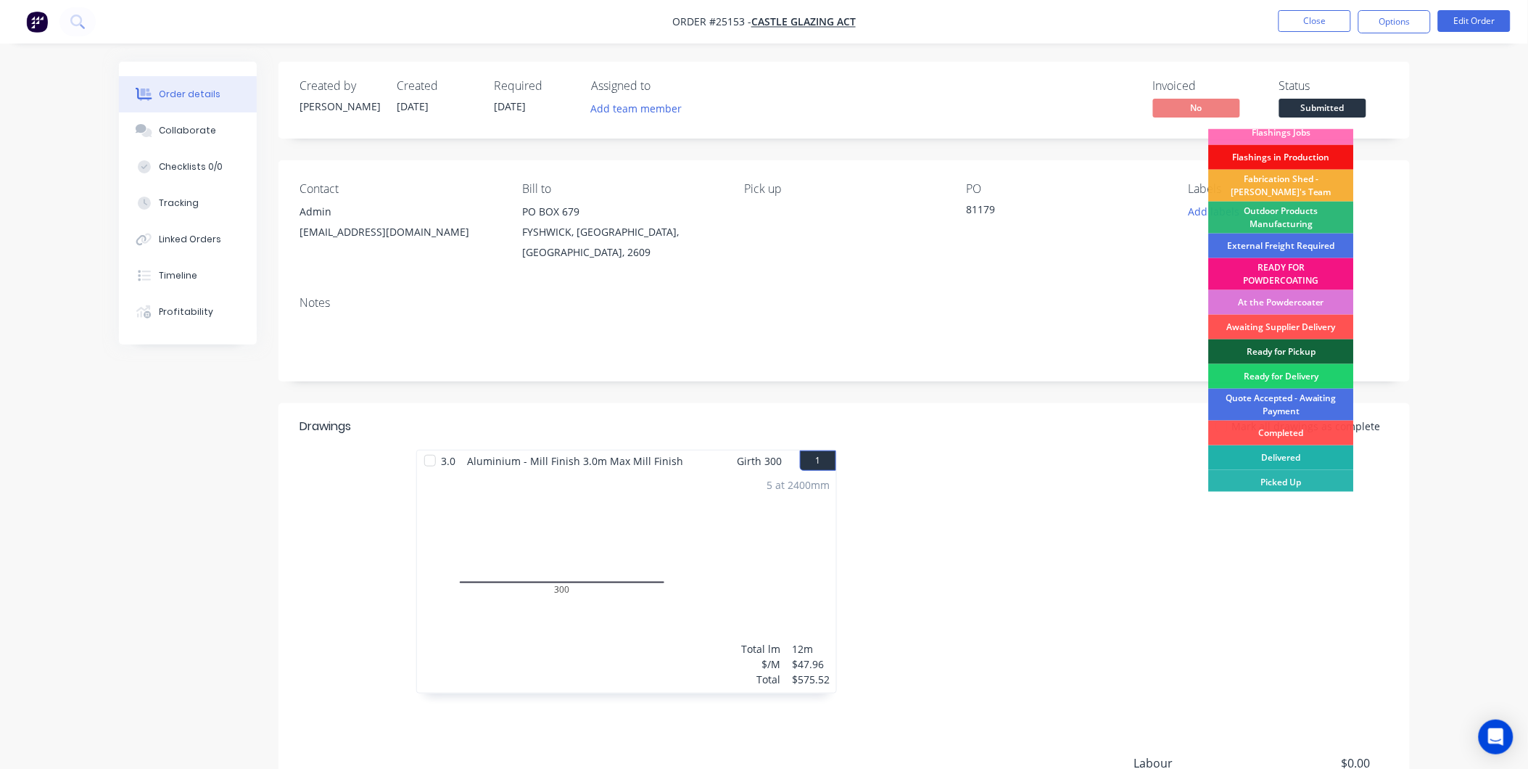
scroll to position [11, 0]
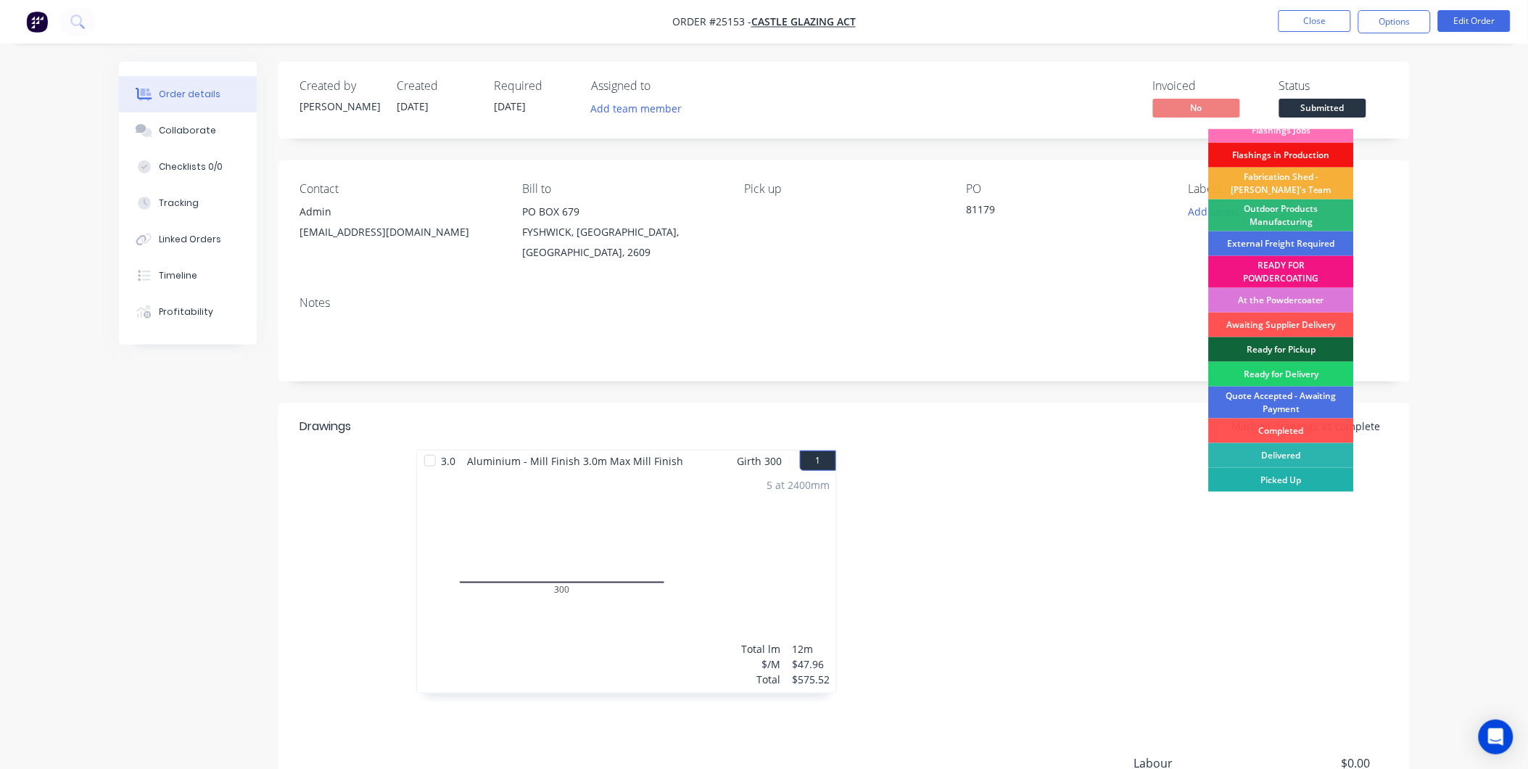
click at [1294, 479] on div "Picked Up" at bounding box center [1281, 480] width 145 height 25
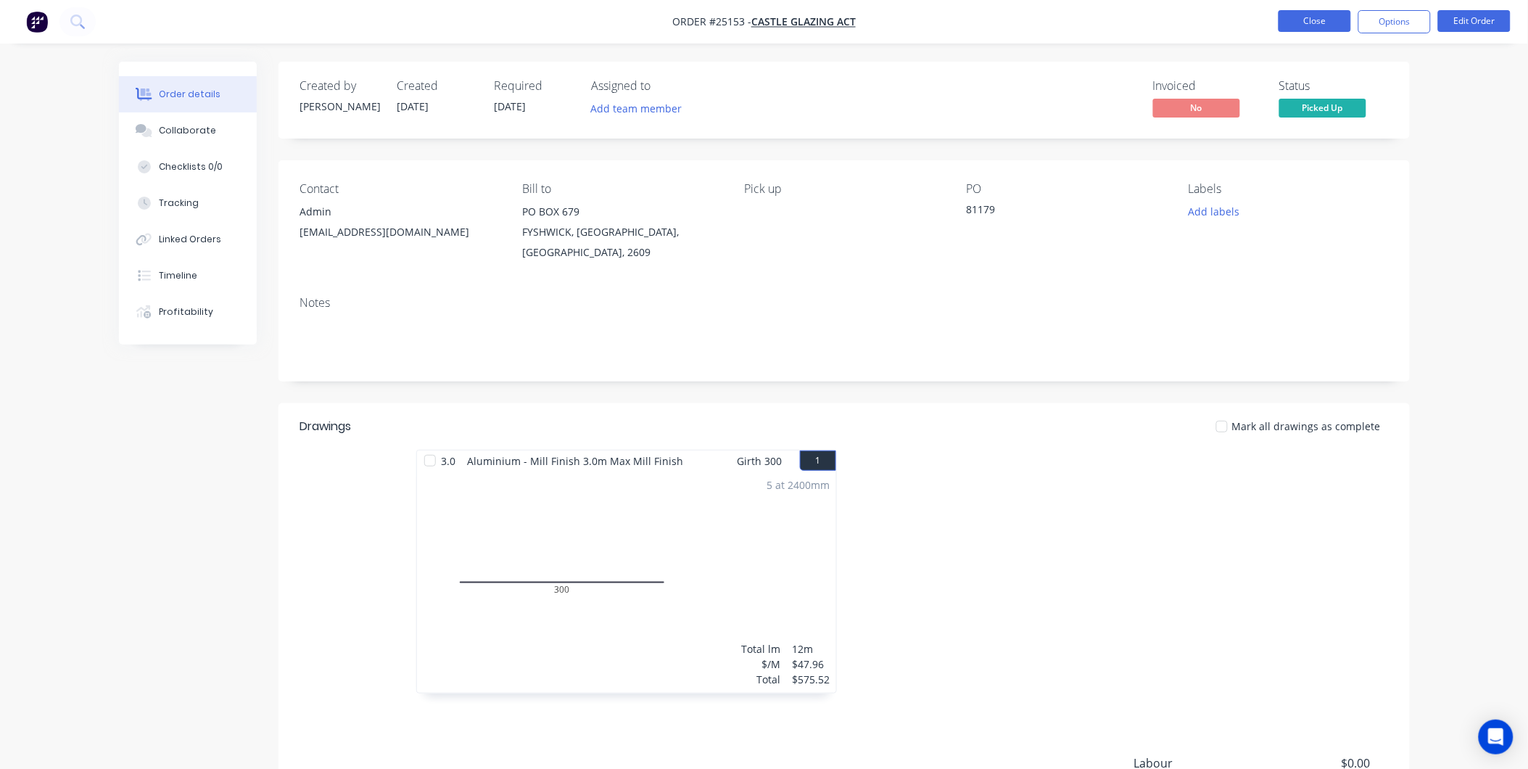
click at [1317, 24] on button "Close" at bounding box center [1315, 21] width 73 height 22
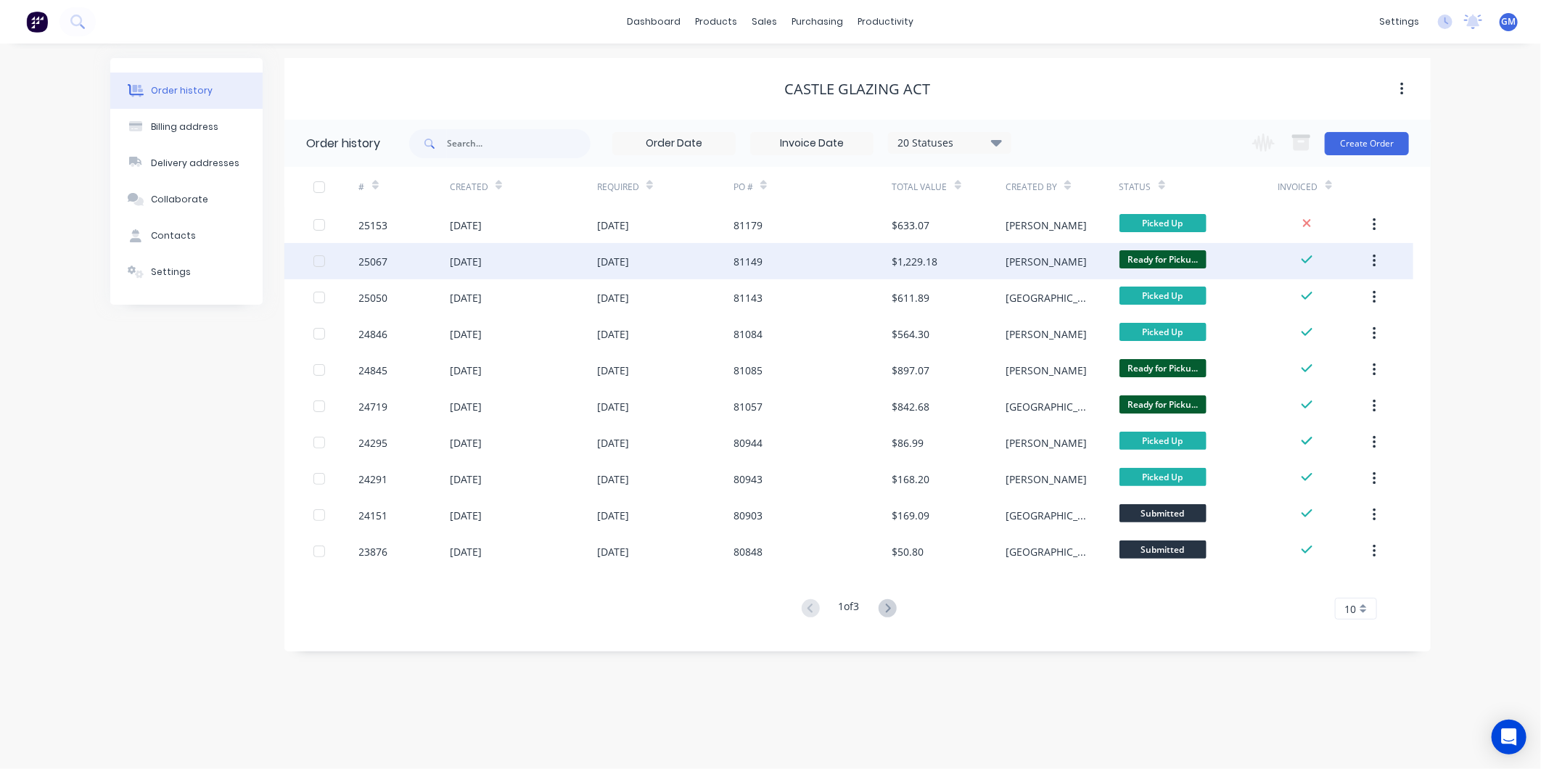
click at [714, 267] on div "29 Sep 2025" at bounding box center [665, 261] width 136 height 36
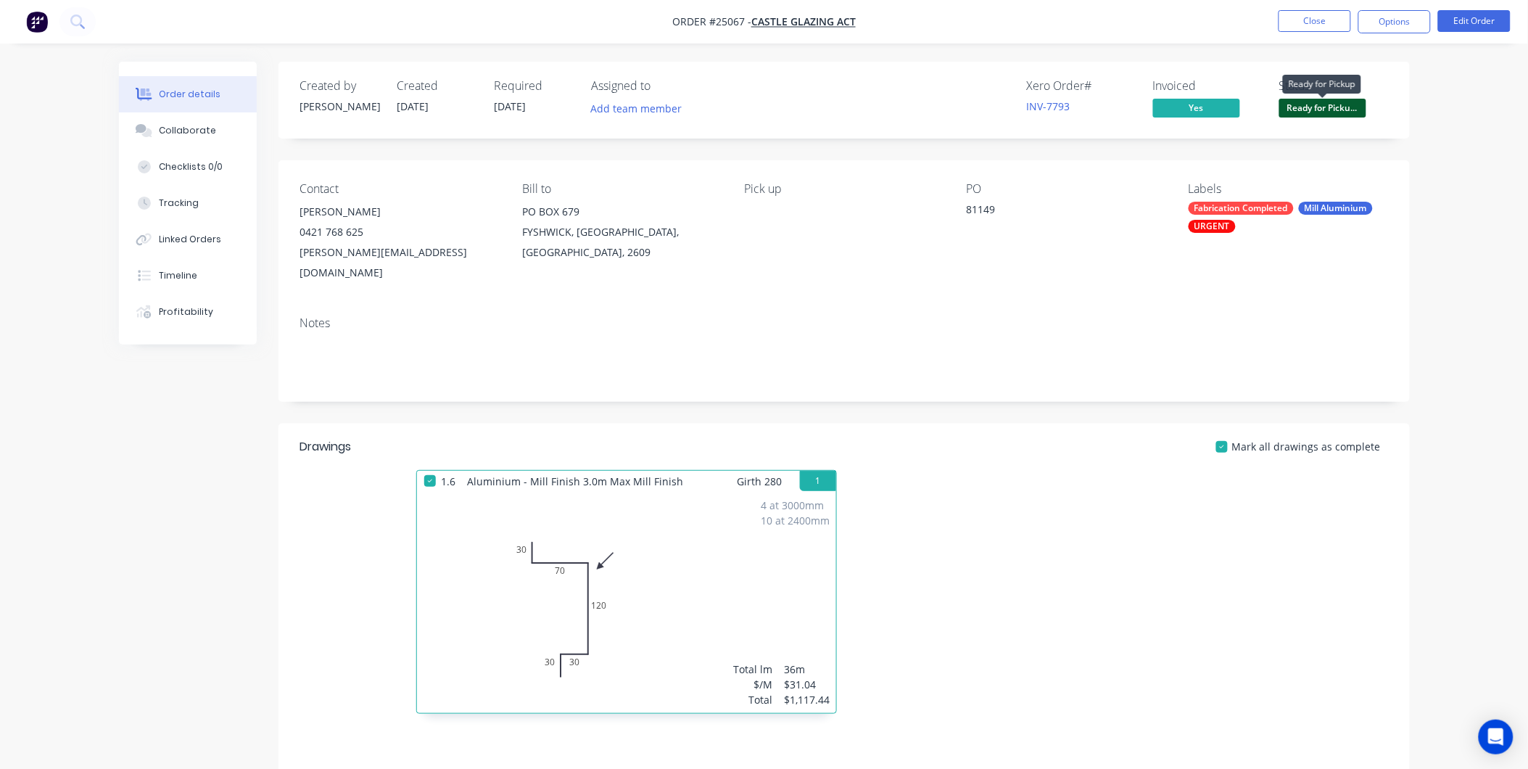
click at [1327, 106] on span "Ready for Picku..." at bounding box center [1323, 108] width 87 height 18
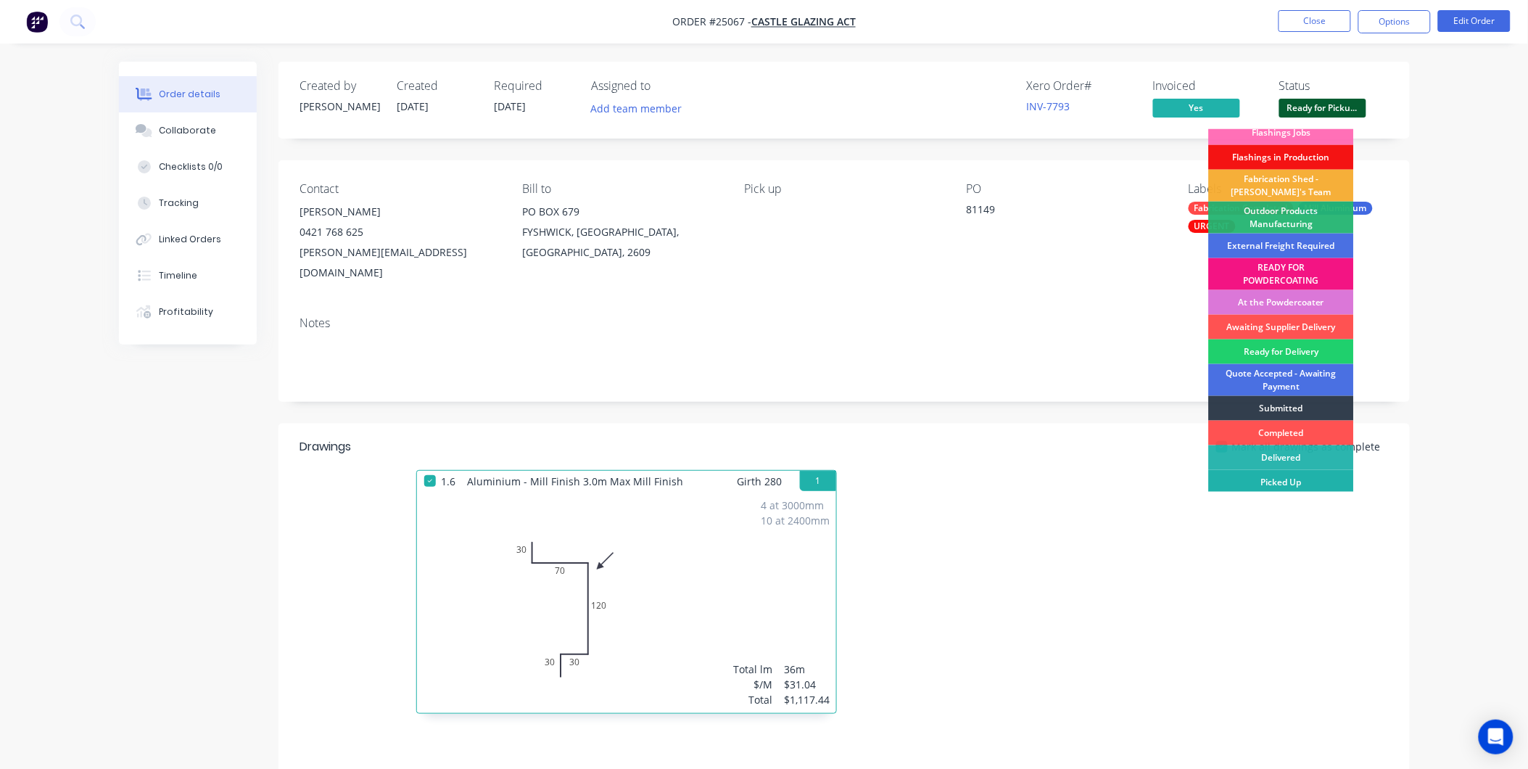
scroll to position [11, 0]
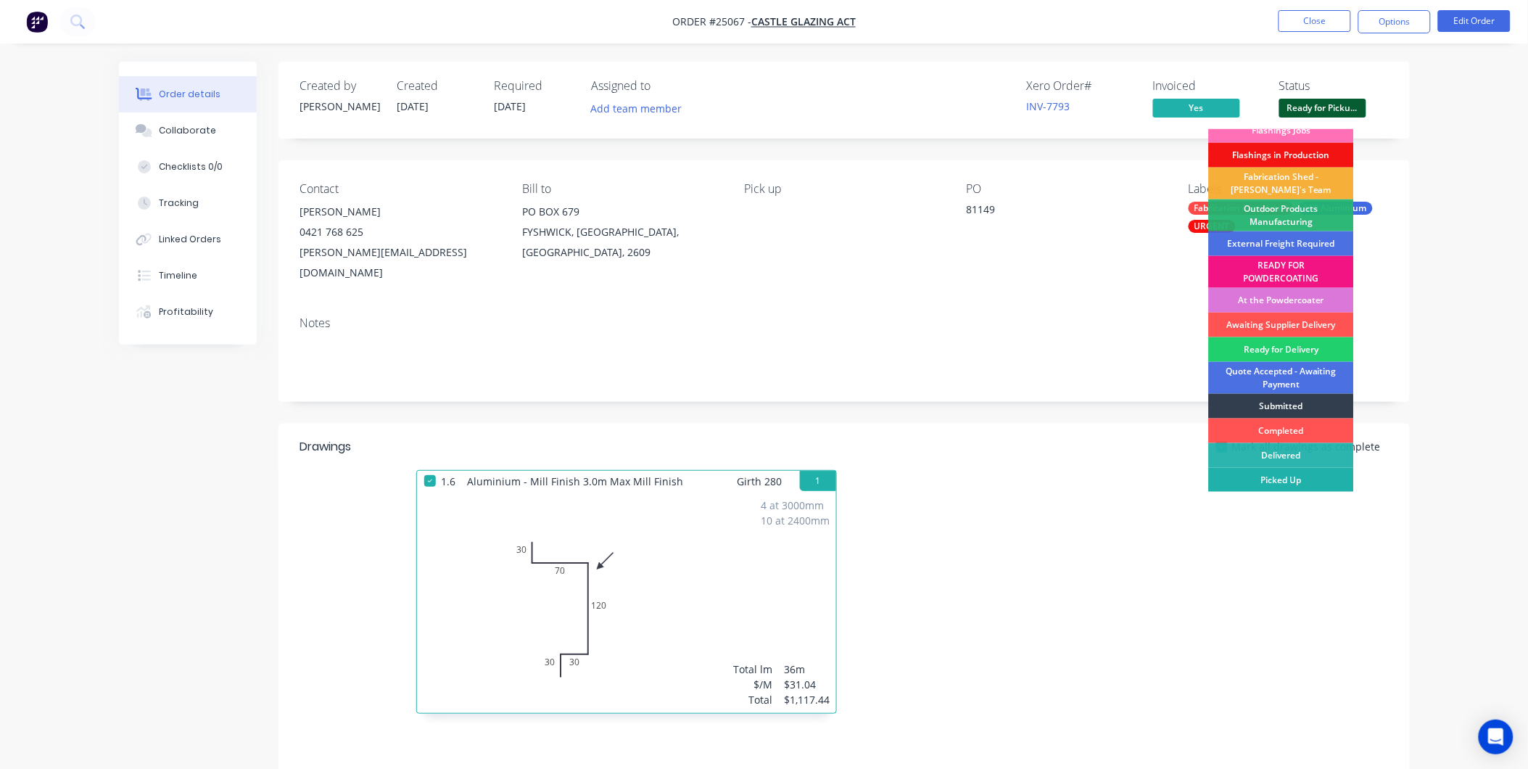
click at [1286, 479] on div "Picked Up" at bounding box center [1281, 480] width 145 height 25
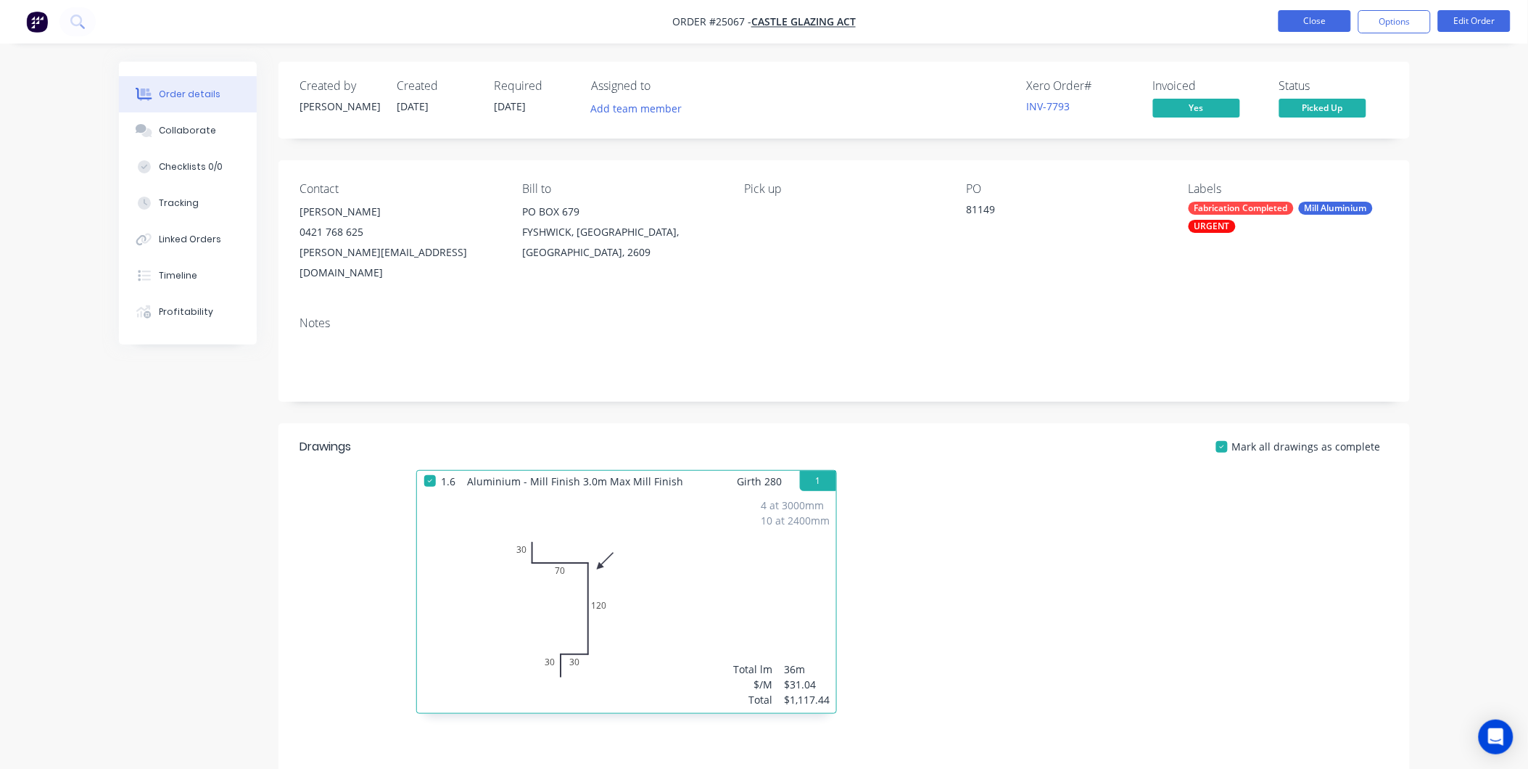
click at [1311, 16] on button "Close" at bounding box center [1315, 21] width 73 height 22
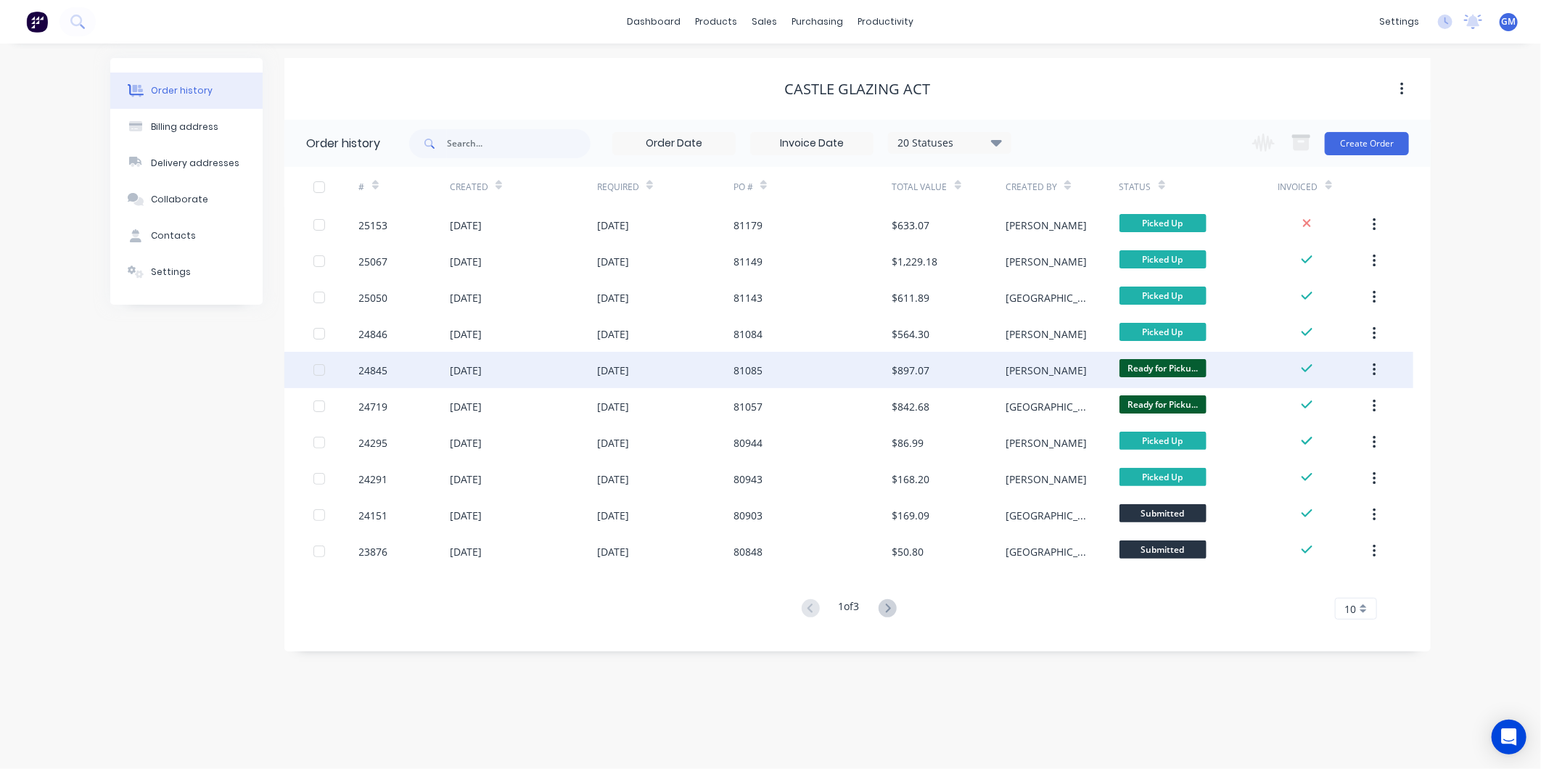
click at [773, 373] on div "81085" at bounding box center [812, 370] width 159 height 36
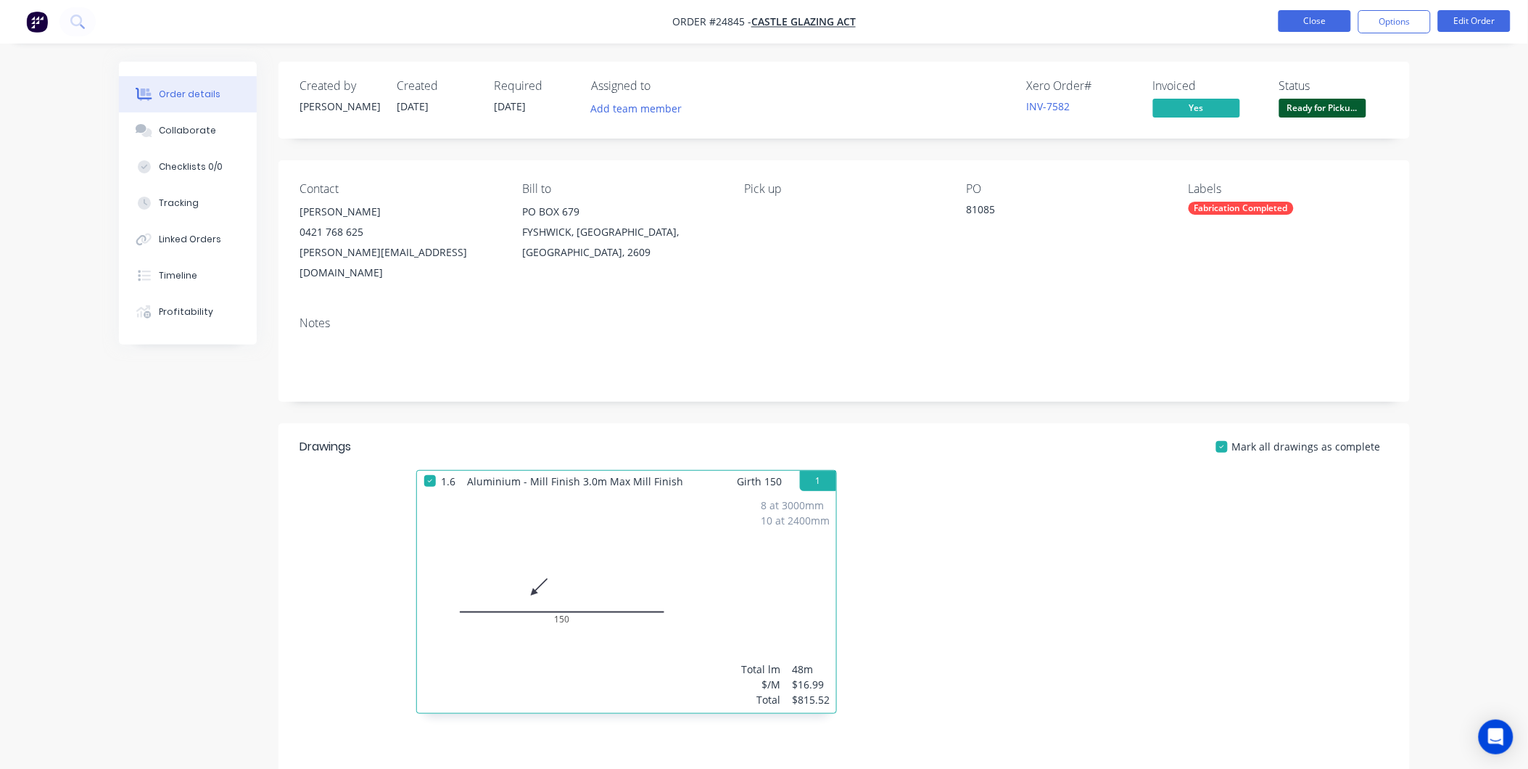
click at [1306, 23] on button "Close" at bounding box center [1315, 21] width 73 height 22
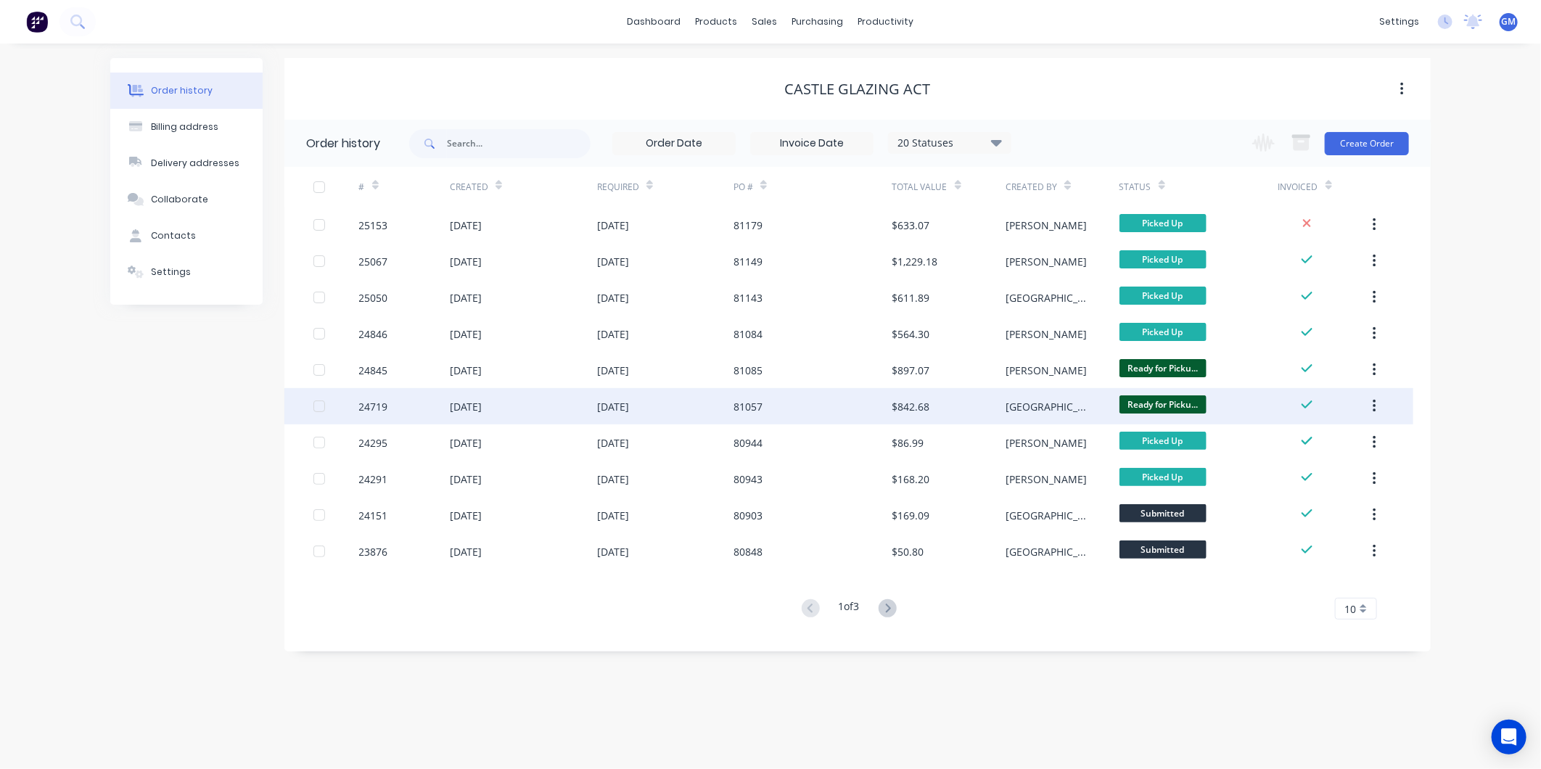
click at [931, 411] on div "$842.68" at bounding box center [948, 406] width 113 height 36
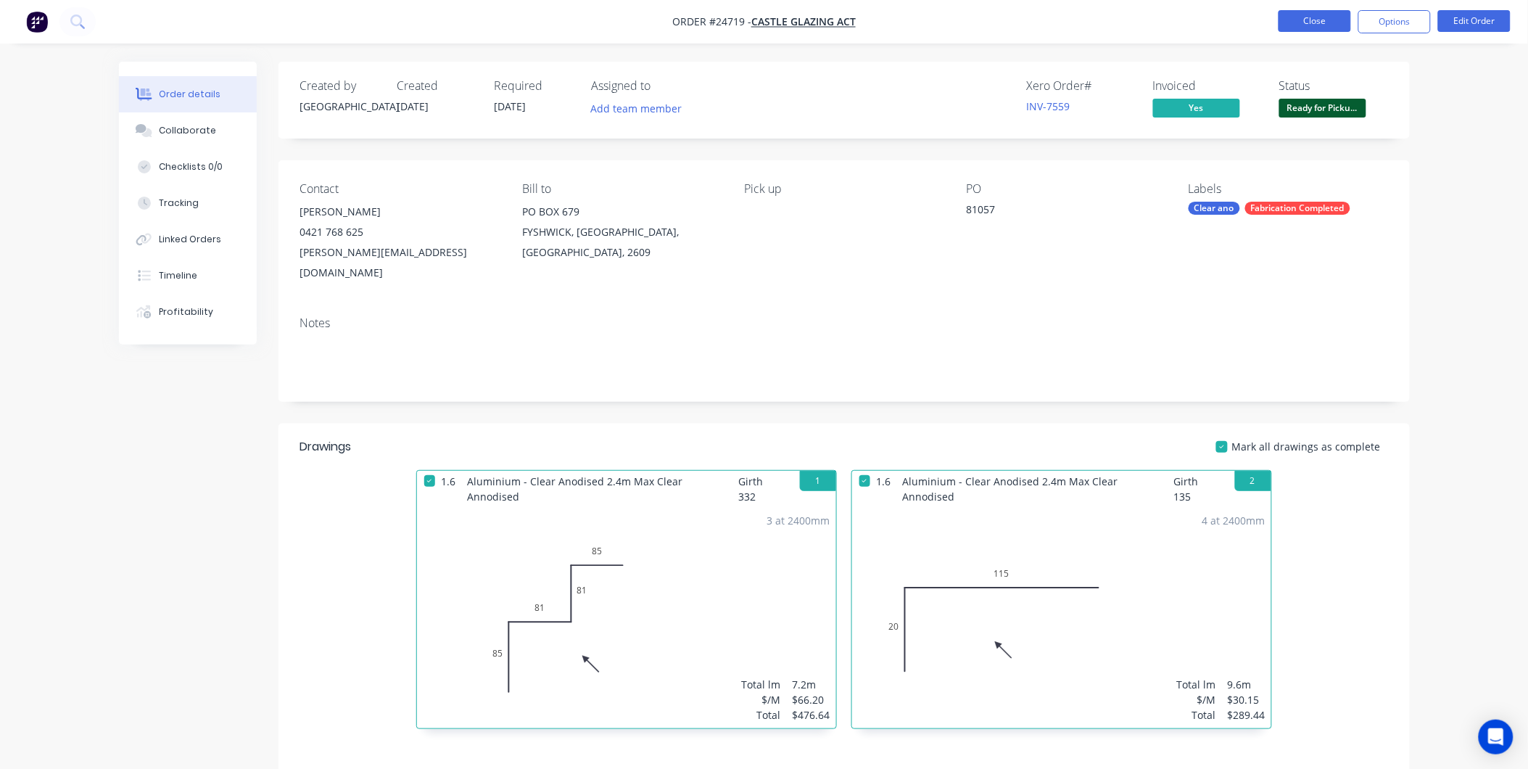
click at [1320, 22] on button "Close" at bounding box center [1315, 21] width 73 height 22
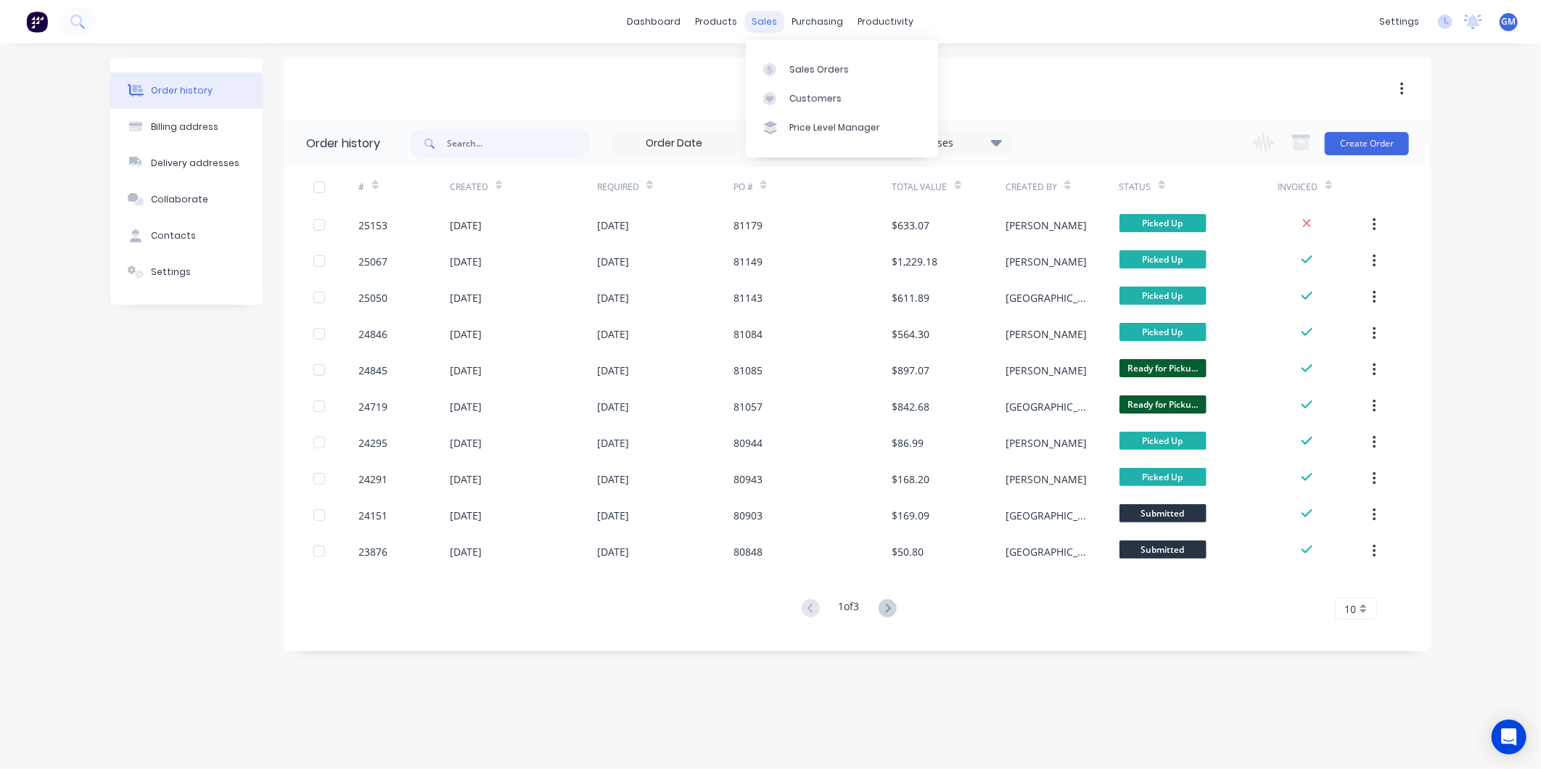
click at [765, 20] on div "sales" at bounding box center [765, 22] width 40 height 22
click at [837, 73] on div "Sales Orders" at bounding box center [818, 69] width 59 height 13
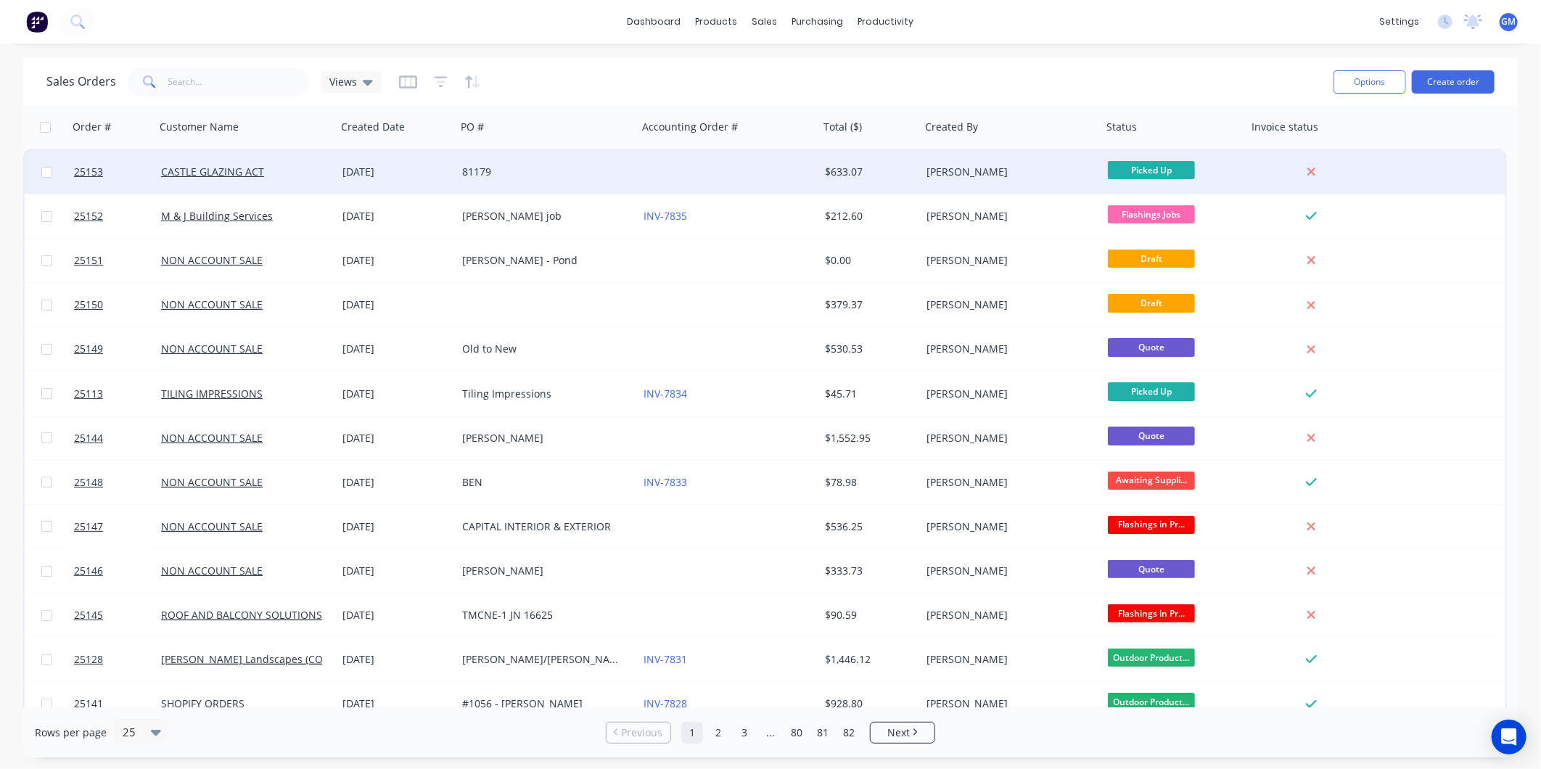
click at [523, 178] on div "81179" at bounding box center [542, 172] width 161 height 15
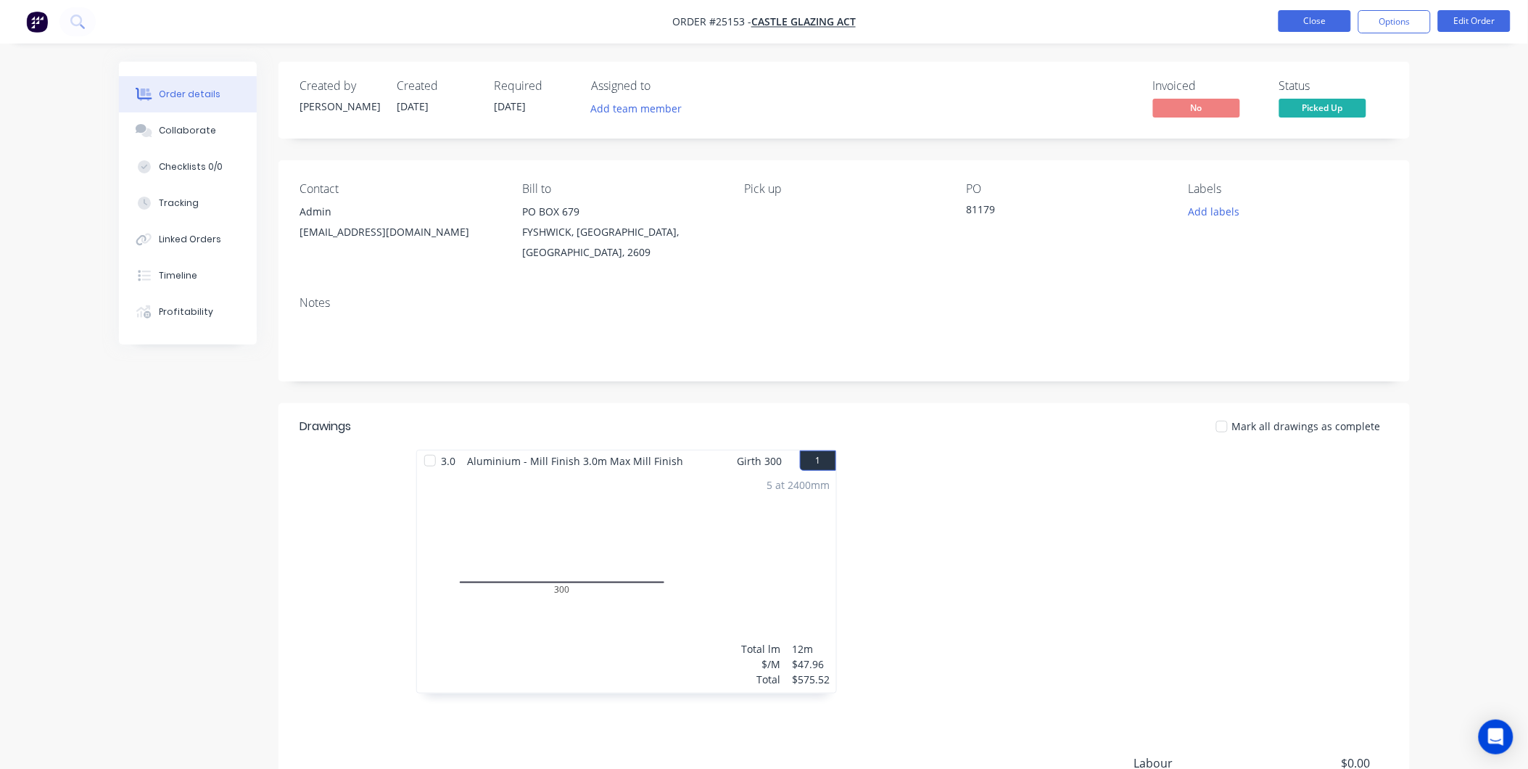
click at [1313, 24] on button "Close" at bounding box center [1315, 21] width 73 height 22
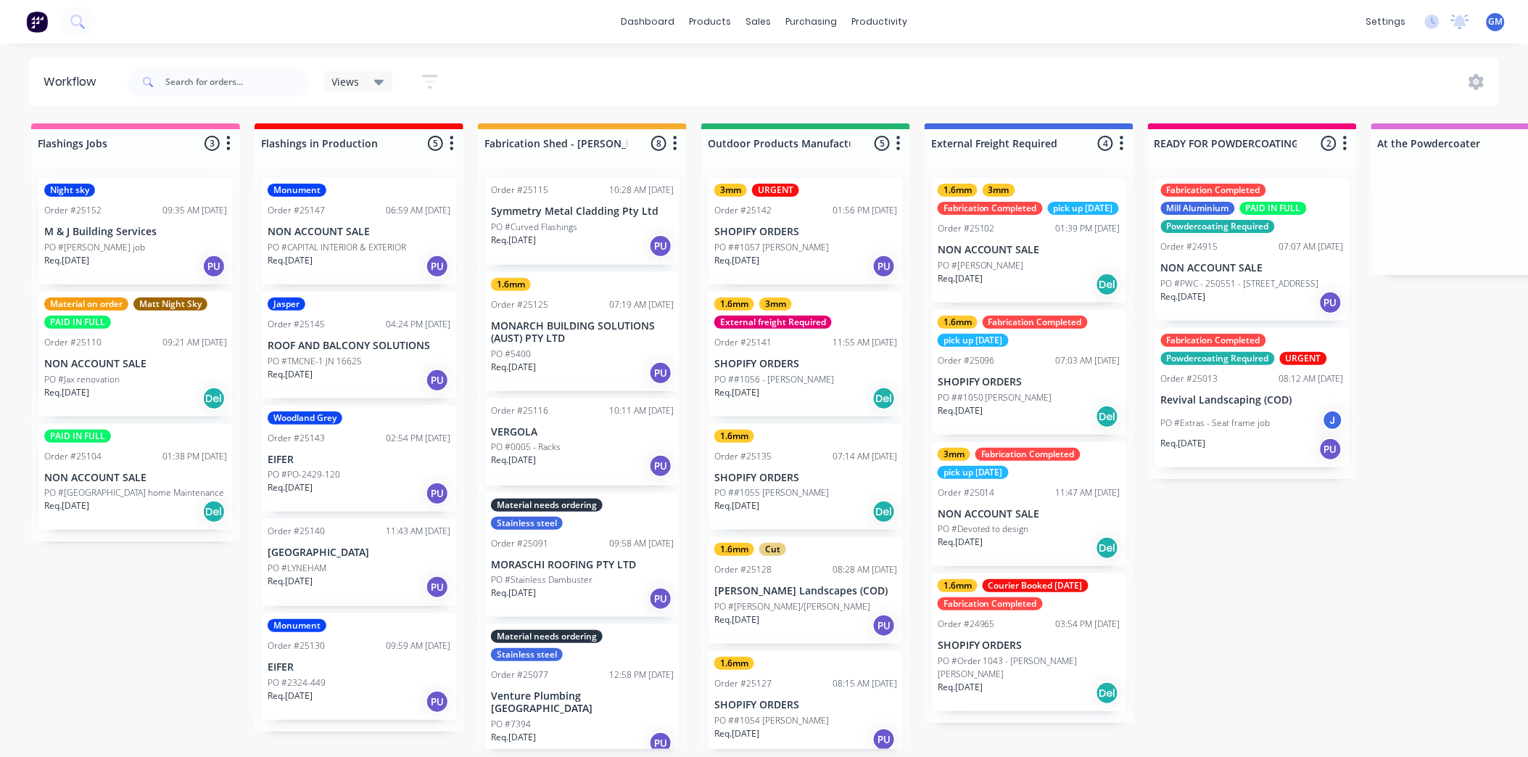
click at [596, 223] on div "PO #Curved Flashings" at bounding box center [582, 227] width 183 height 13
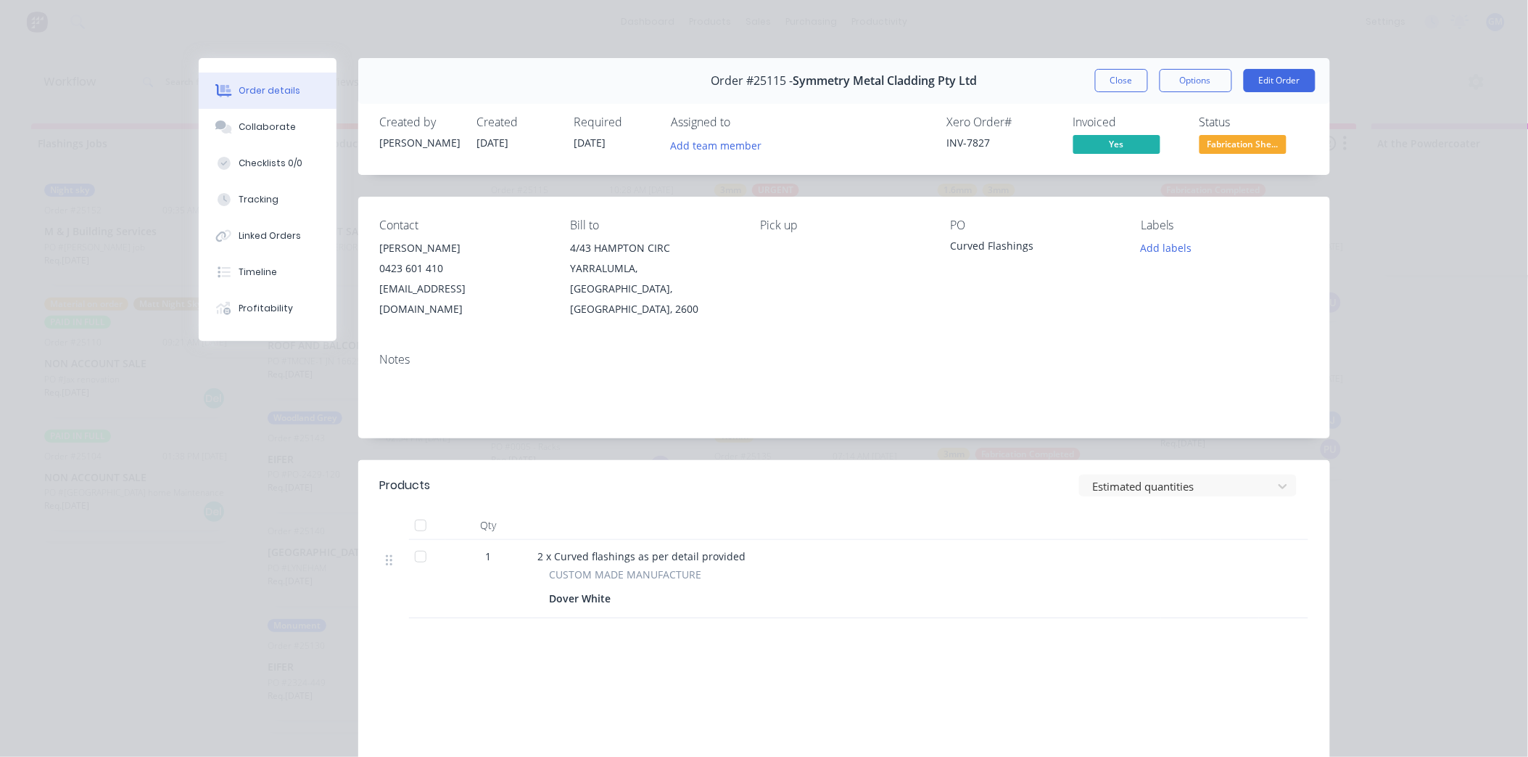
drag, startPoint x: 276, startPoint y: 117, endPoint x: 281, endPoint y: 99, distance: 18.8
click at [280, 104] on div "Order details Collaborate Checklists 0/0 Tracking Linked Orders Timeline Profit…" at bounding box center [268, 199] width 138 height 283
click at [284, 118] on button "Collaborate" at bounding box center [268, 127] width 138 height 36
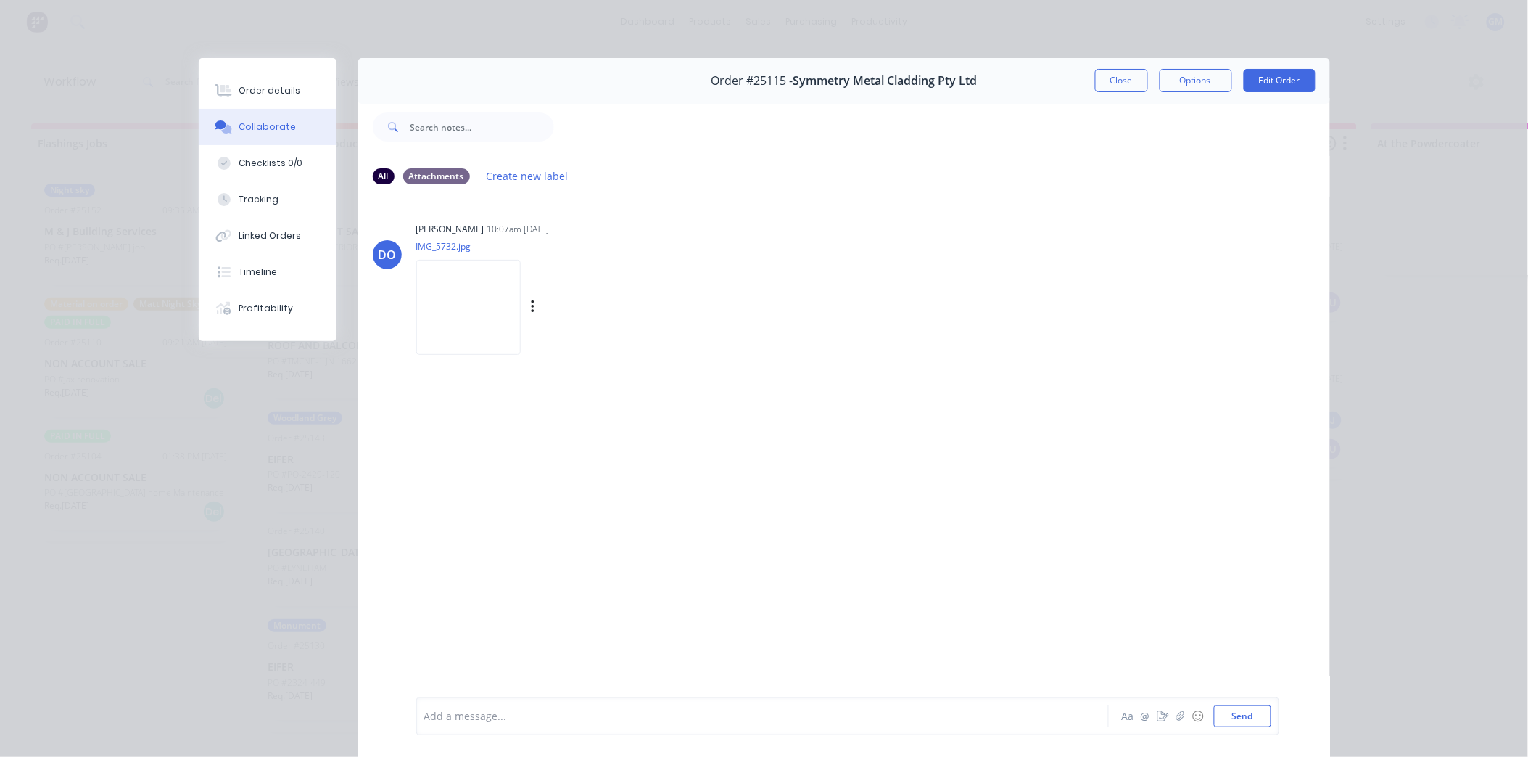
click at [466, 307] on img at bounding box center [468, 307] width 104 height 95
click at [261, 94] on div "Order details" at bounding box center [270, 90] width 62 height 13
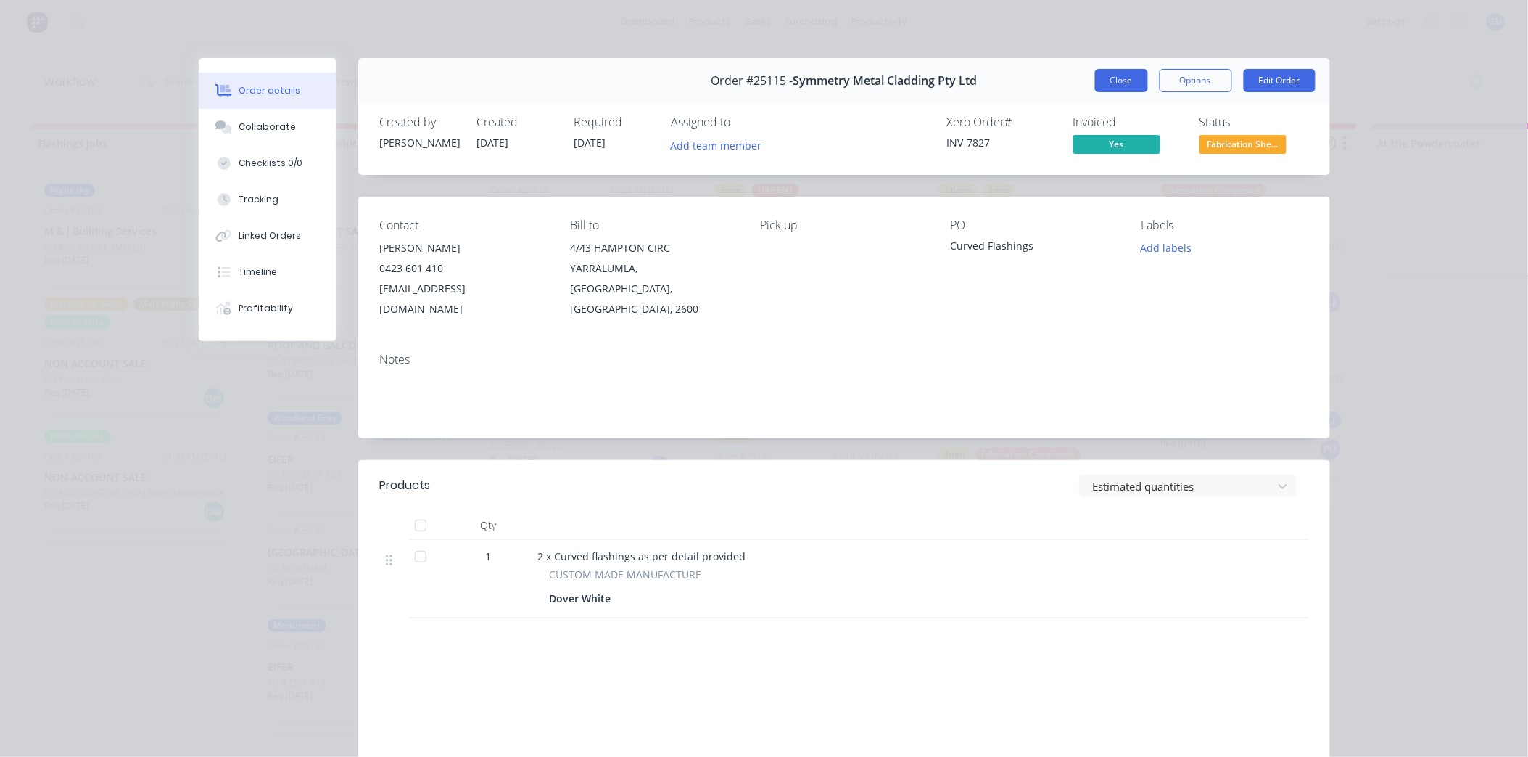
click at [1118, 83] on button "Close" at bounding box center [1121, 80] width 53 height 23
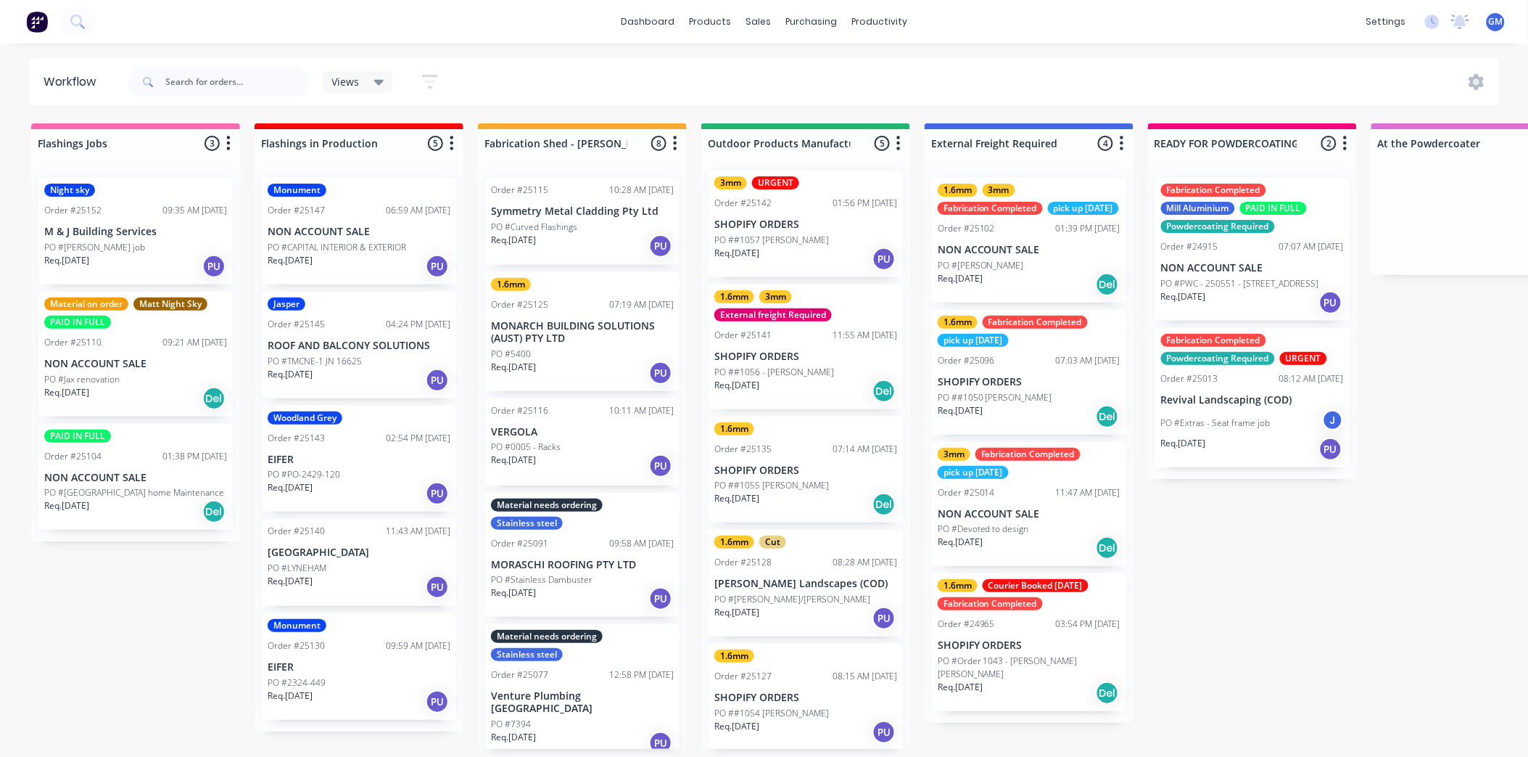
scroll to position [4, 0]
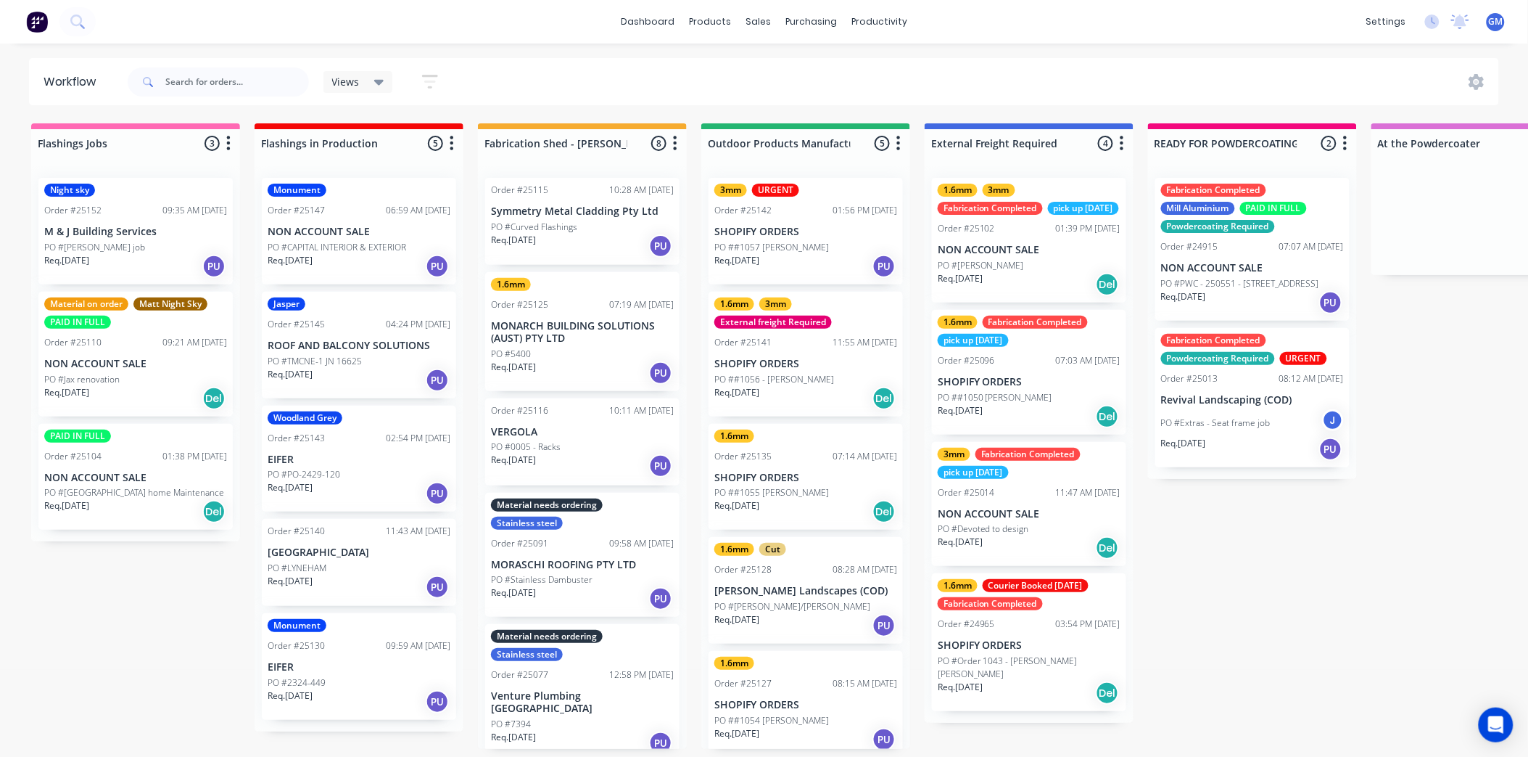
click at [609, 228] on div "PO #Curved Flashings" at bounding box center [582, 227] width 183 height 13
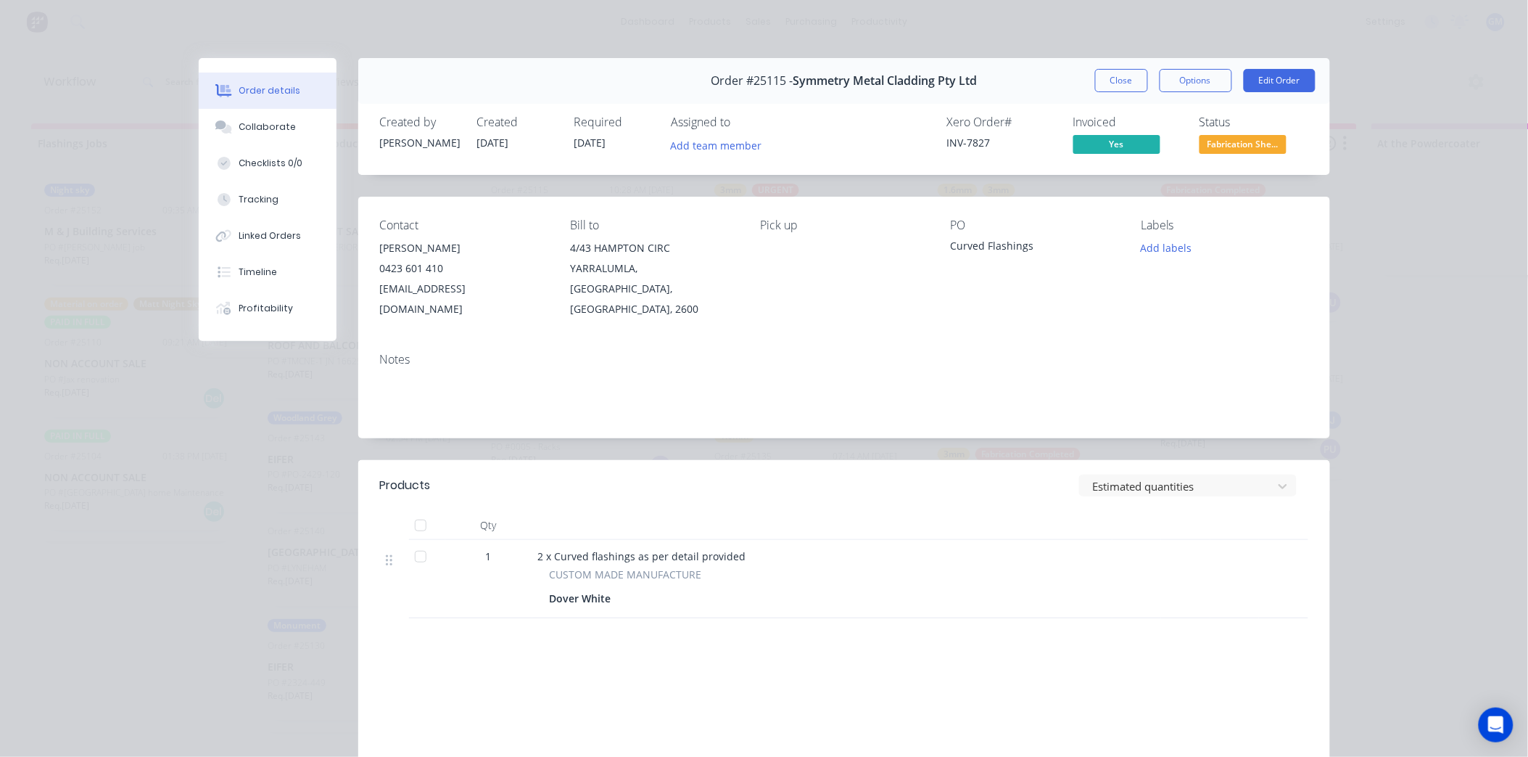
drag, startPoint x: 1177, startPoint y: 250, endPoint x: 1282, endPoint y: 259, distance: 105.6
click at [1178, 250] on button "Add labels" at bounding box center [1166, 248] width 67 height 20
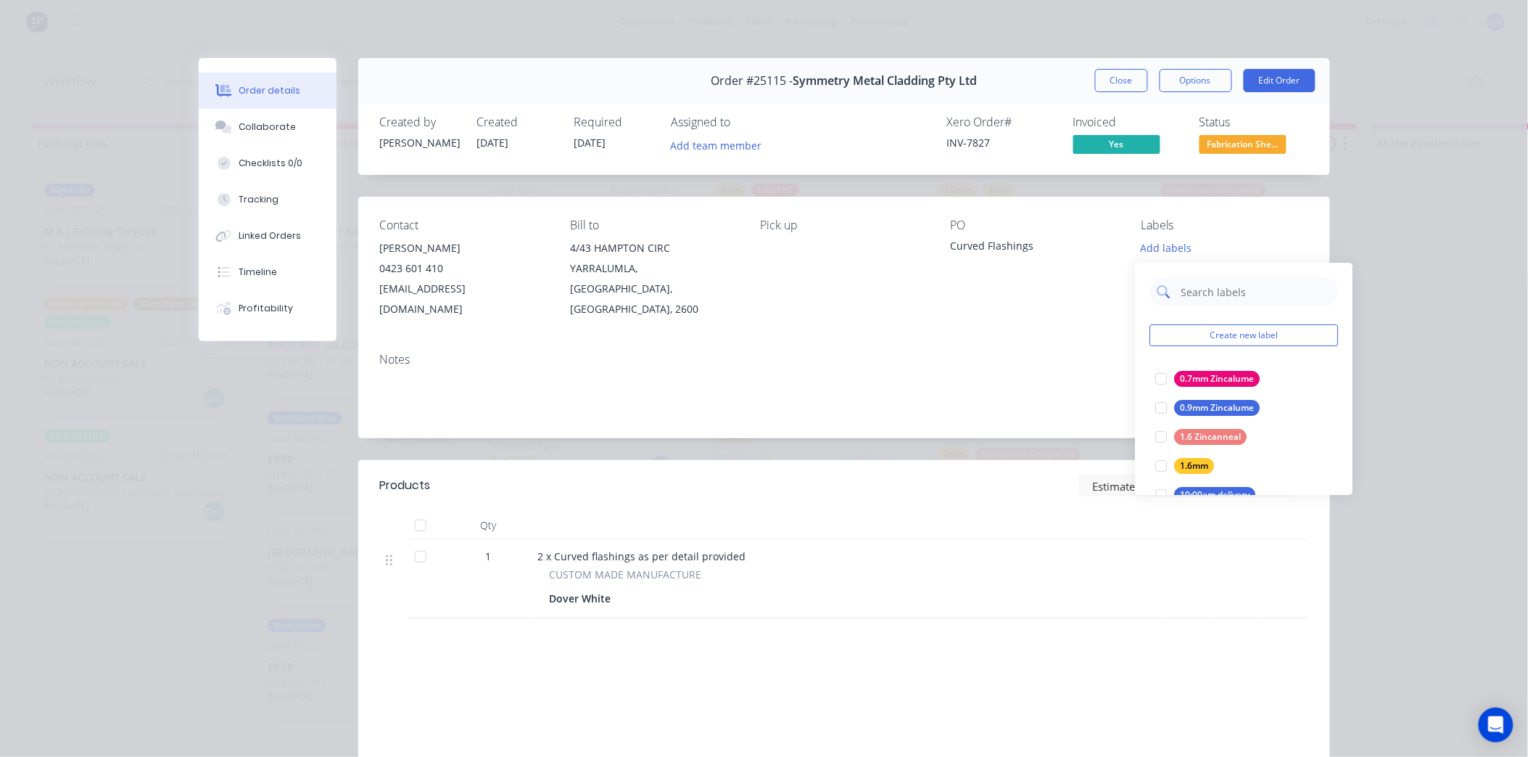
click at [1266, 303] on input "text" at bounding box center [1256, 291] width 152 height 29
type input "urg"
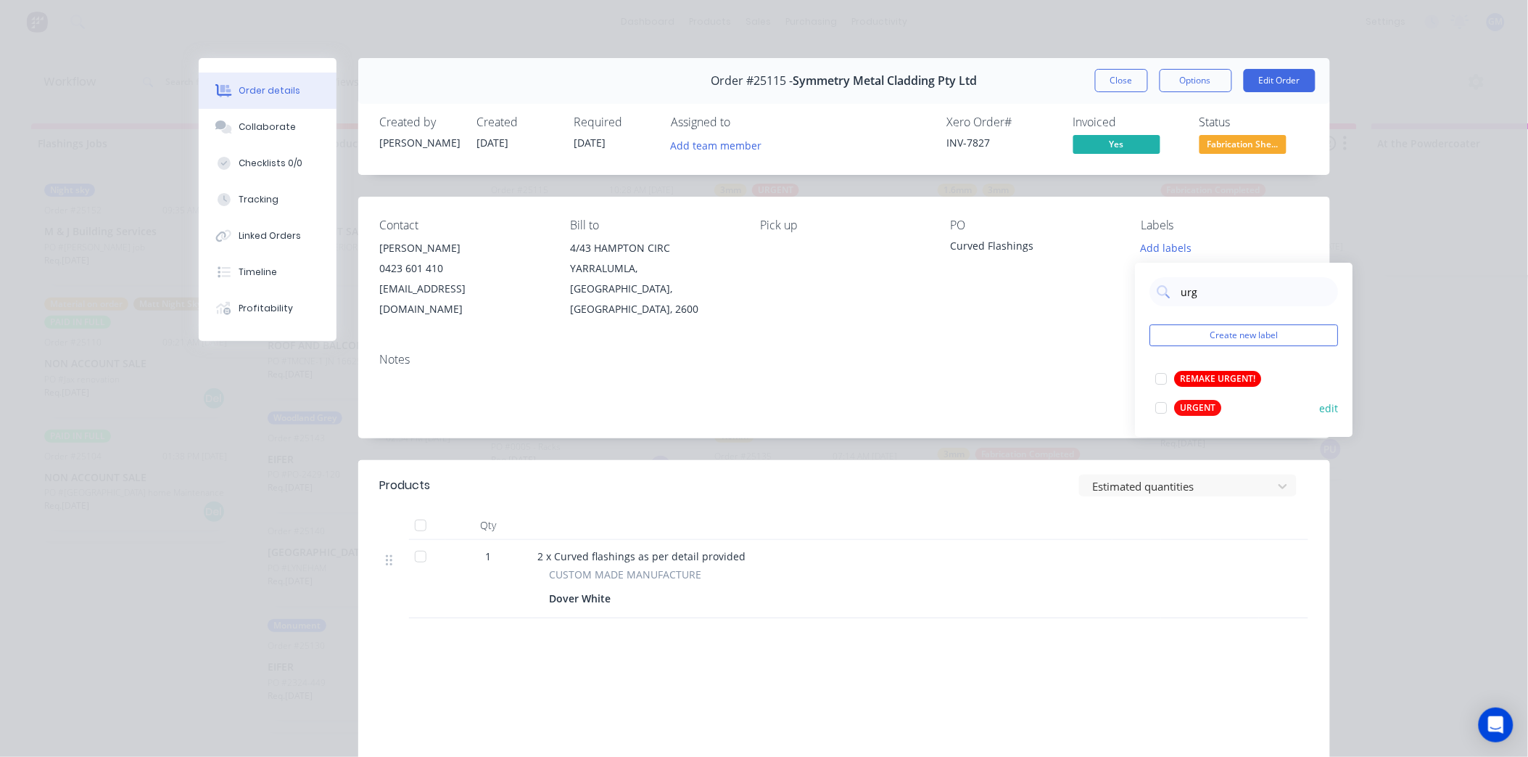
click at [1154, 411] on div at bounding box center [1162, 407] width 29 height 29
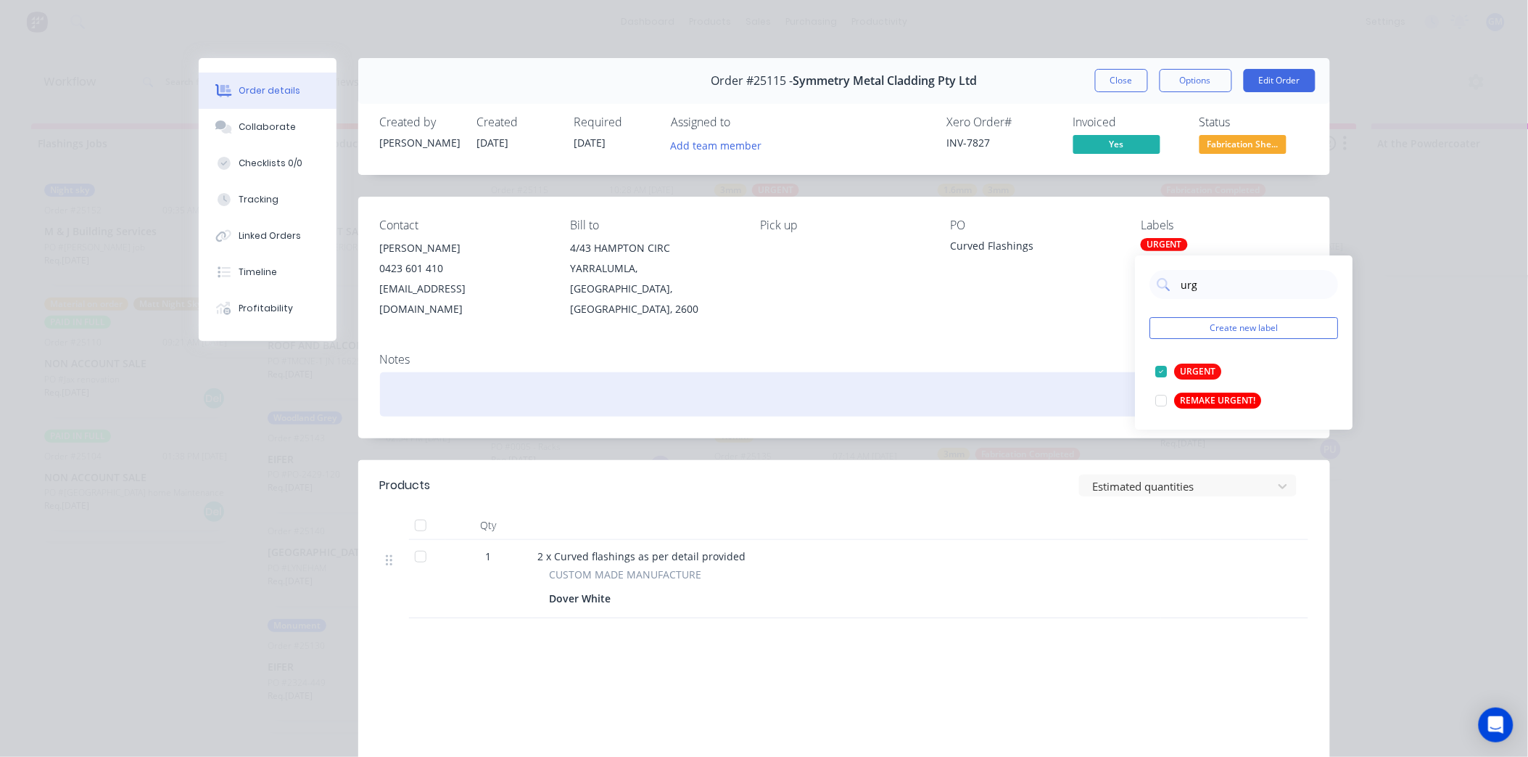
drag, startPoint x: 932, startPoint y: 366, endPoint x: 1018, endPoint y: 316, distance: 100.1
click at [937, 372] on div at bounding box center [844, 394] width 928 height 44
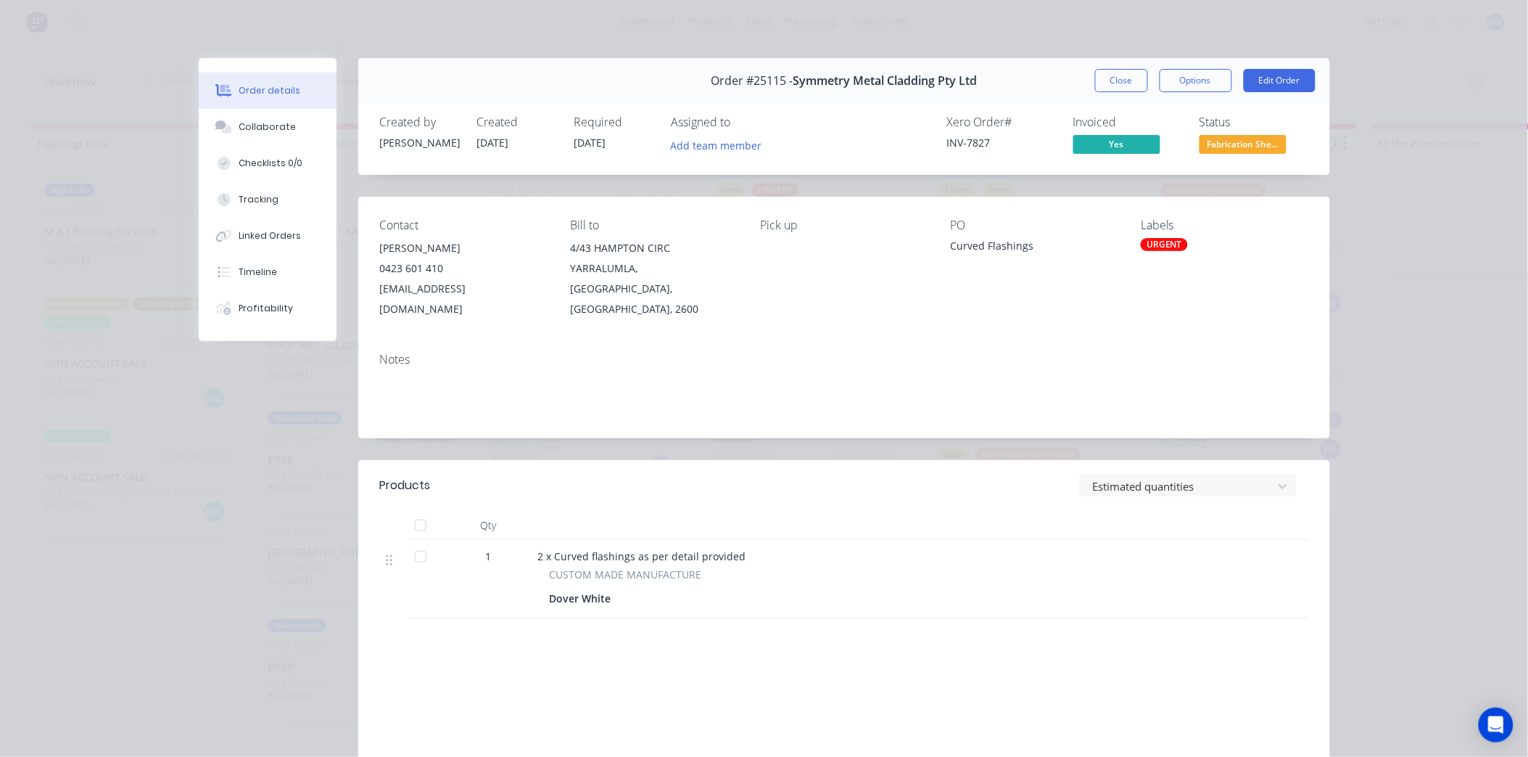
click at [1111, 78] on button "Close" at bounding box center [1121, 80] width 53 height 23
